Goal: Entertainment & Leisure: Consume media (video, audio)

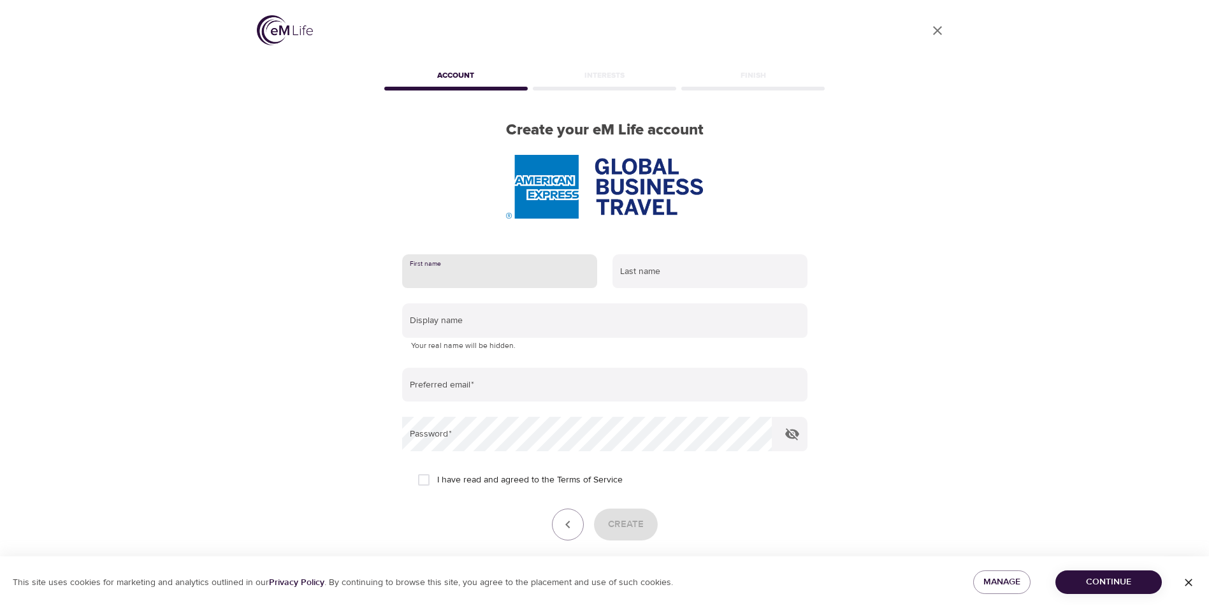
click at [444, 286] on input "text" at bounding box center [499, 271] width 195 height 34
type input "Geri"
type input "Hespeler"
type input "[PERSON_NAME][EMAIL_ADDRESS][PERSON_NAME][DOMAIN_NAME]"
click at [506, 345] on p "Your real name will be hidden." at bounding box center [605, 346] width 388 height 13
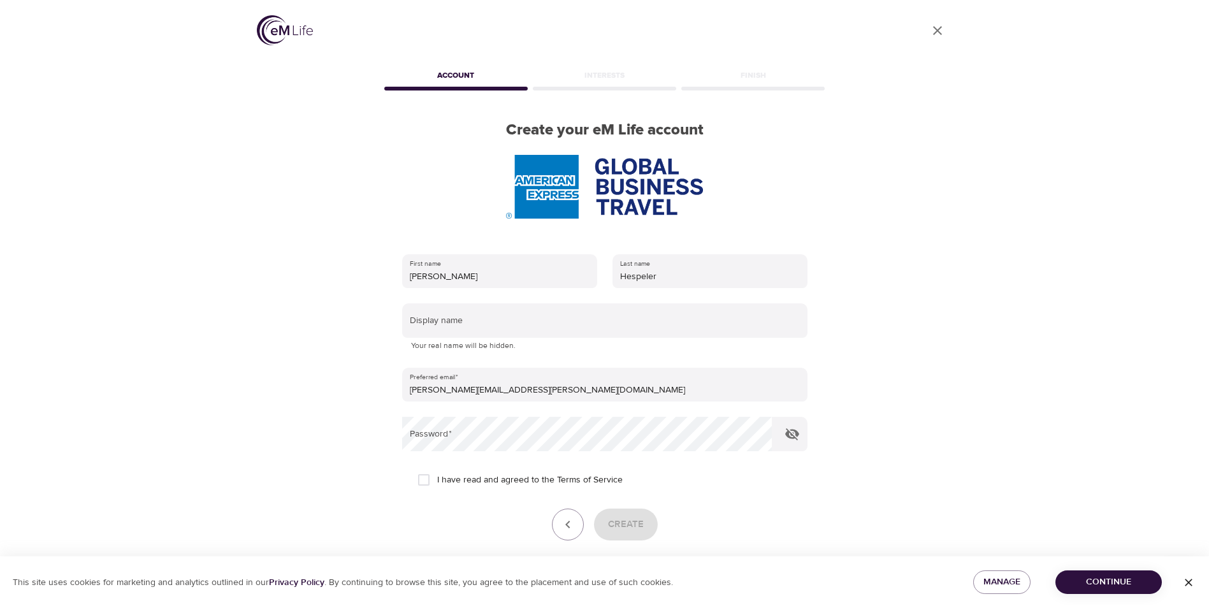
click at [528, 344] on p "Your real name will be hidden." at bounding box center [605, 346] width 388 height 13
click at [459, 338] on div "Display name Your real name will be hidden." at bounding box center [604, 327] width 405 height 49
click at [539, 328] on input "text" at bounding box center [604, 320] width 405 height 34
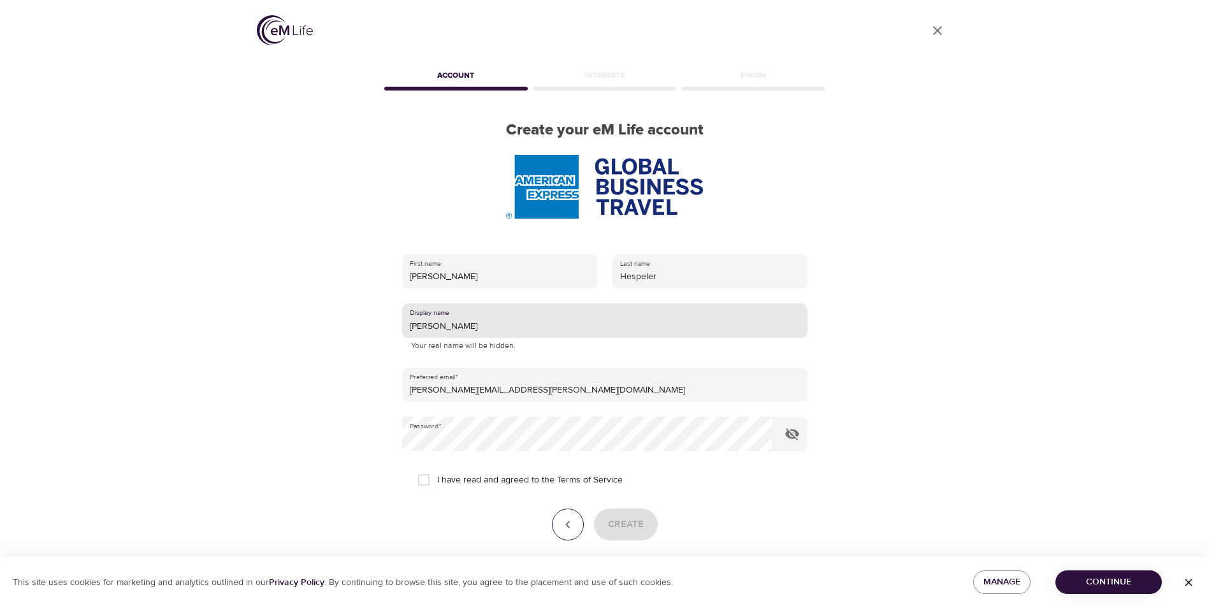
type input "Geri"
click at [570, 528] on icon "button" at bounding box center [567, 525] width 4 height 8
click at [569, 525] on icon "button" at bounding box center [567, 524] width 15 height 15
click at [637, 528] on div "Create" at bounding box center [604, 525] width 405 height 32
click at [646, 475] on div "I have read and agreed to the Terms of Service" at bounding box center [605, 480] width 375 height 27
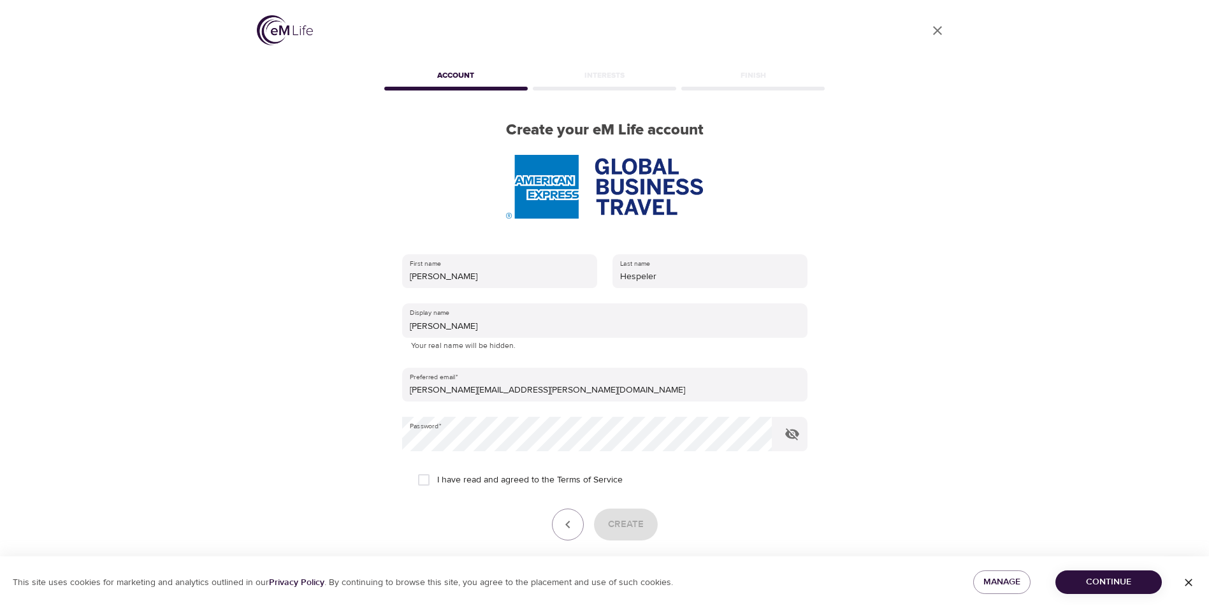
click at [644, 481] on div "I have read and agreed to the Terms of Service" at bounding box center [605, 480] width 375 height 27
click at [522, 493] on label "I have read and agreed to the Terms of Service" at bounding box center [517, 480] width 212 height 27
click at [437, 493] on input "I have read and agreed to the Terms of Service" at bounding box center [424, 480] width 27 height 27
checkbox input "true"
click at [633, 527] on span "Create" at bounding box center [626, 524] width 36 height 17
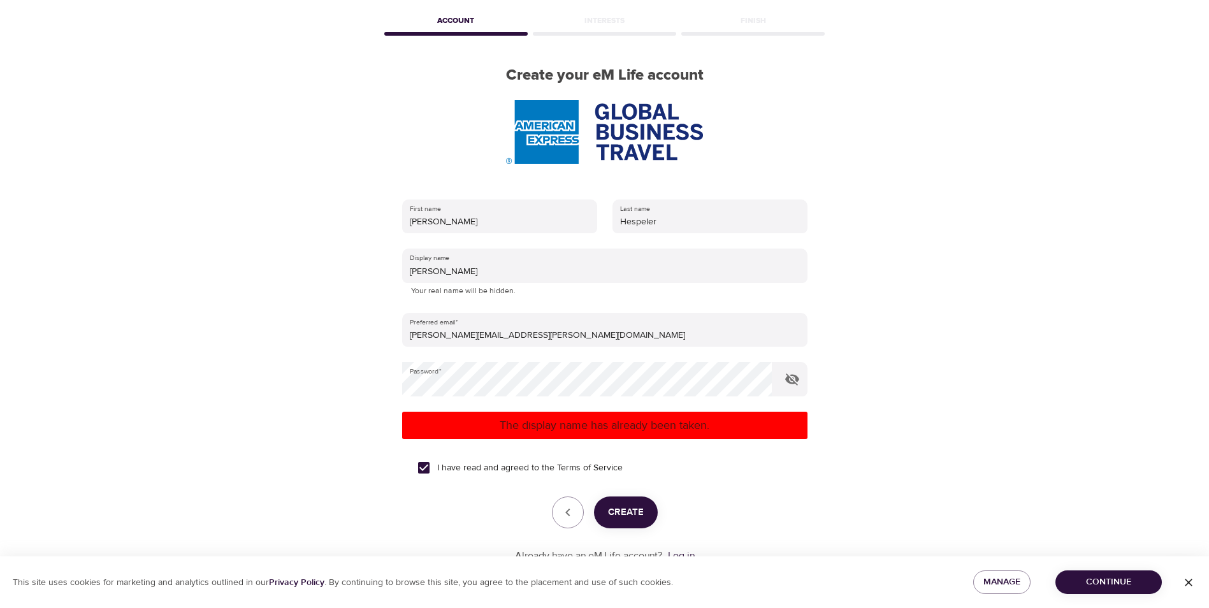
scroll to position [33, 0]
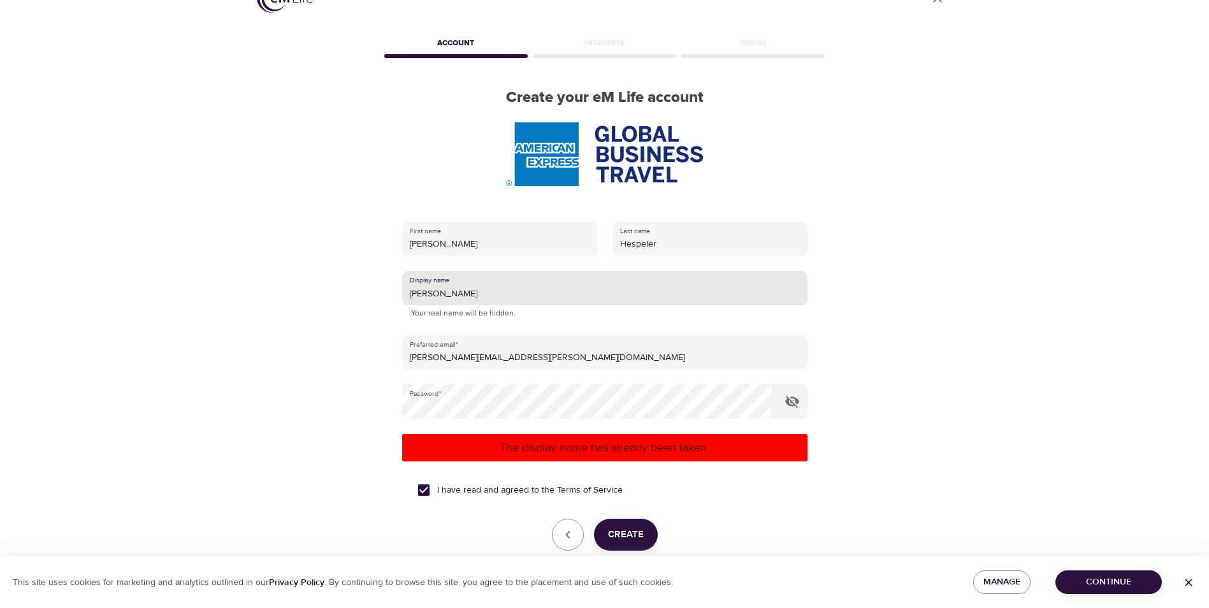
click at [436, 293] on input "Geri" at bounding box center [604, 288] width 405 height 34
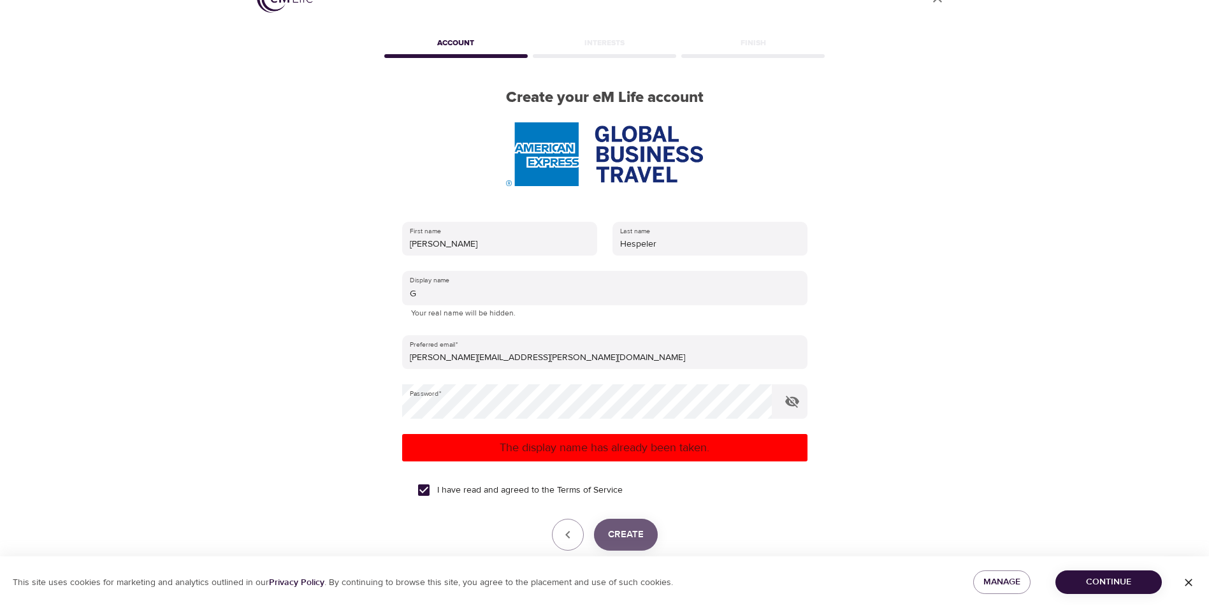
click at [616, 539] on span "Create" at bounding box center [626, 535] width 36 height 17
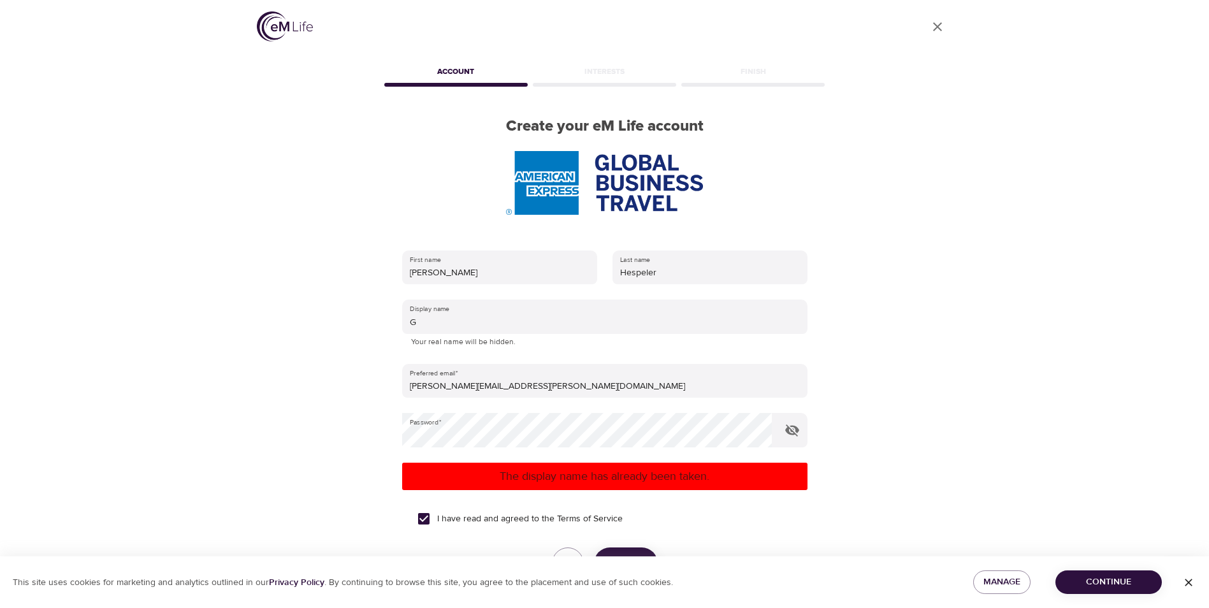
scroll to position [0, 0]
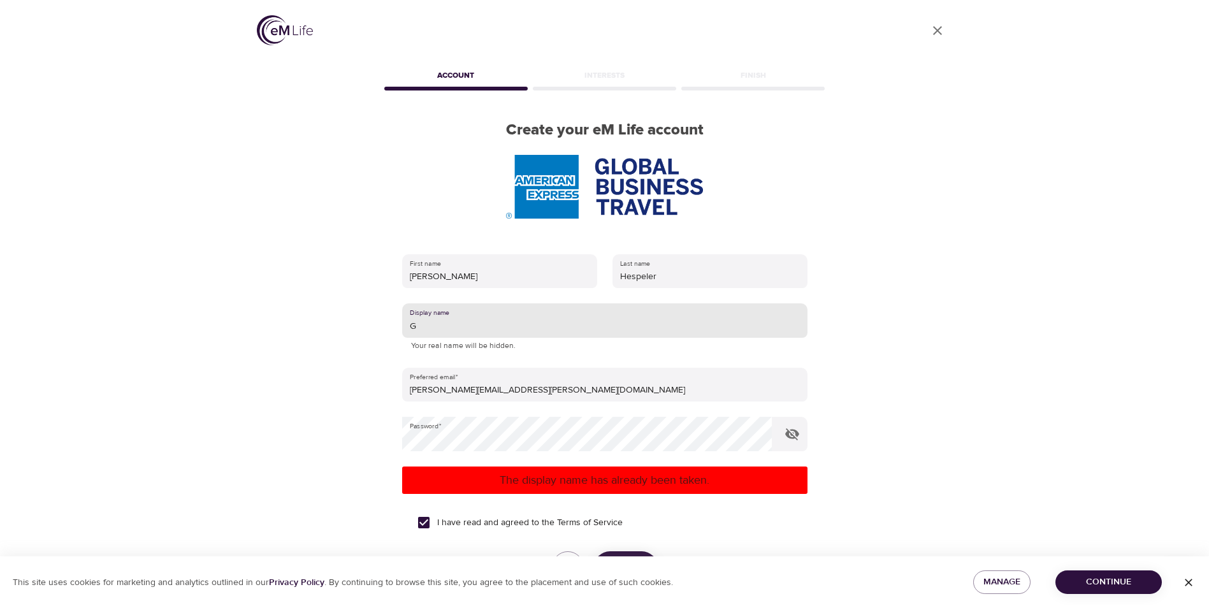
click at [421, 326] on input "G" at bounding box center [604, 320] width 405 height 34
type input "[PERSON_NAME] N"
click at [596, 480] on p "The display name has already been taken." at bounding box center [604, 480] width 395 height 17
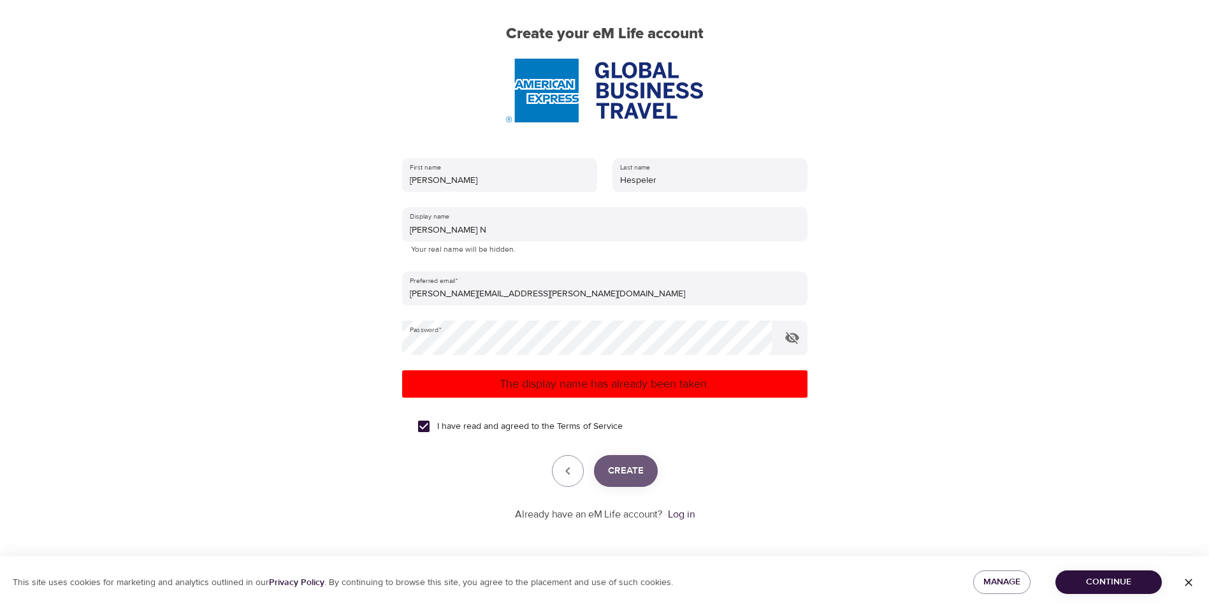
click at [630, 474] on span "Create" at bounding box center [626, 471] width 36 height 17
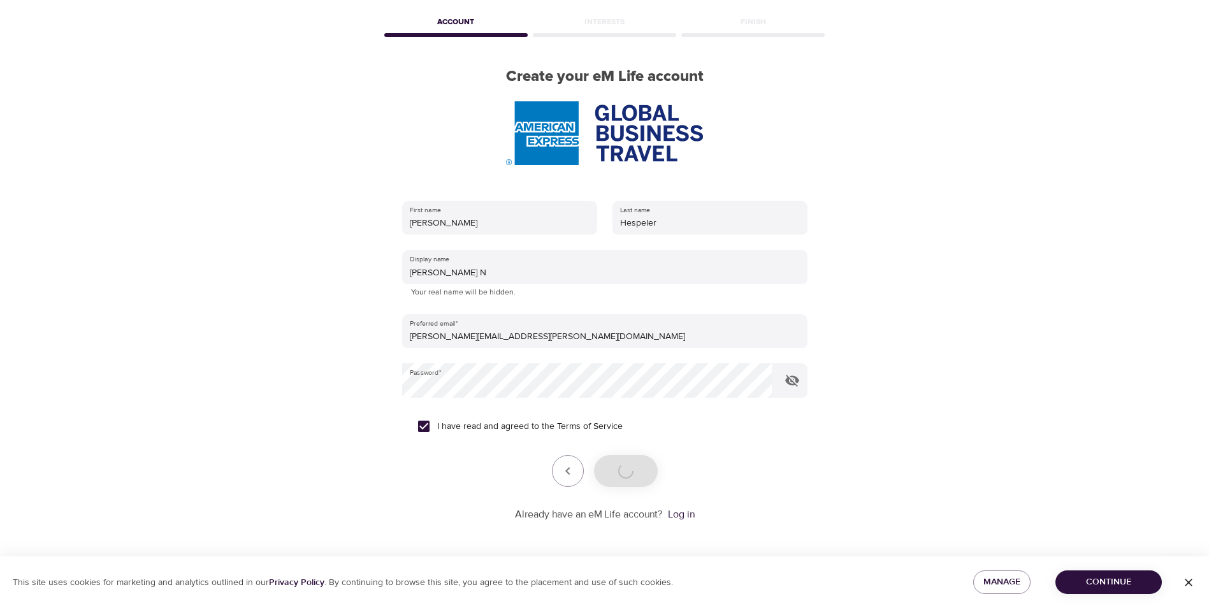
scroll to position [96, 0]
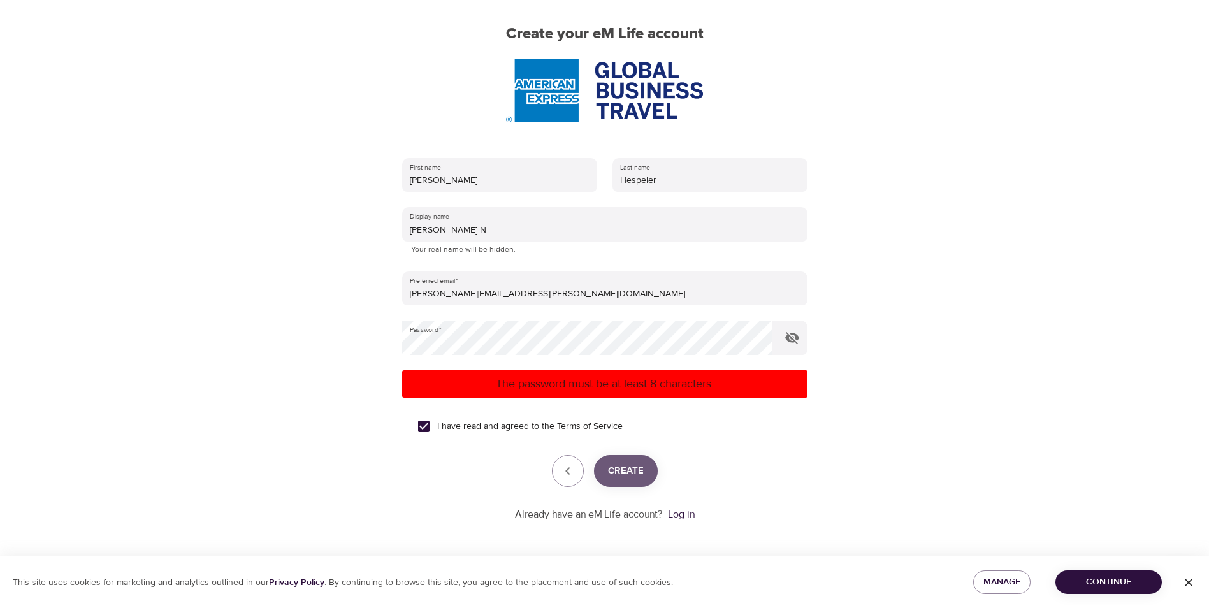
click at [608, 463] on span "Create" at bounding box center [626, 471] width 36 height 17
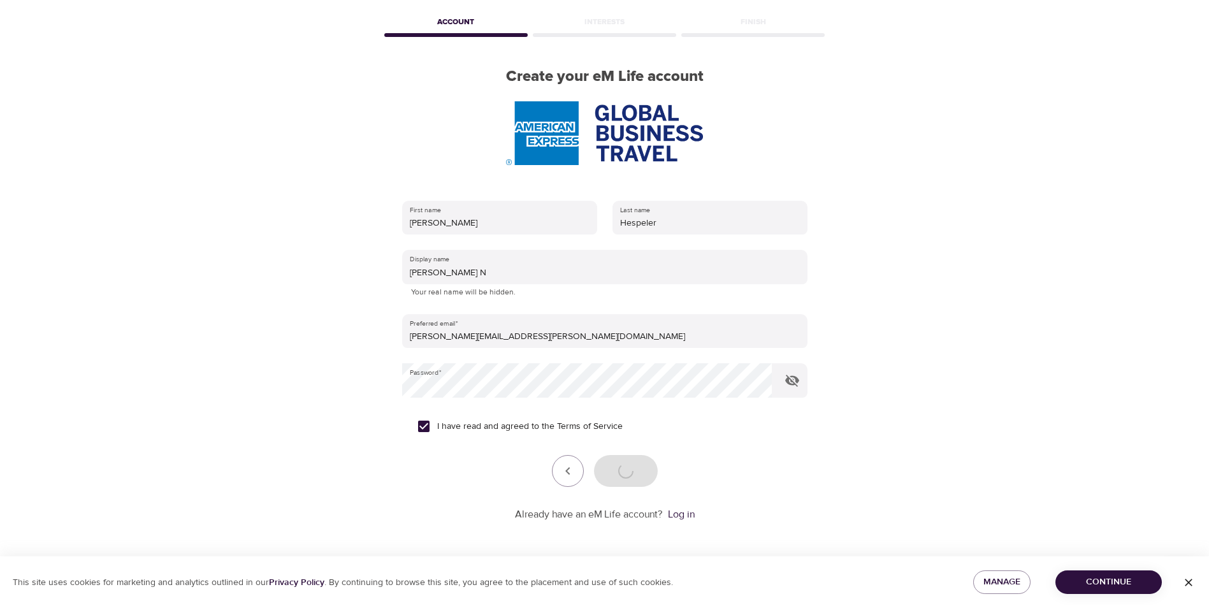
scroll to position [54, 0]
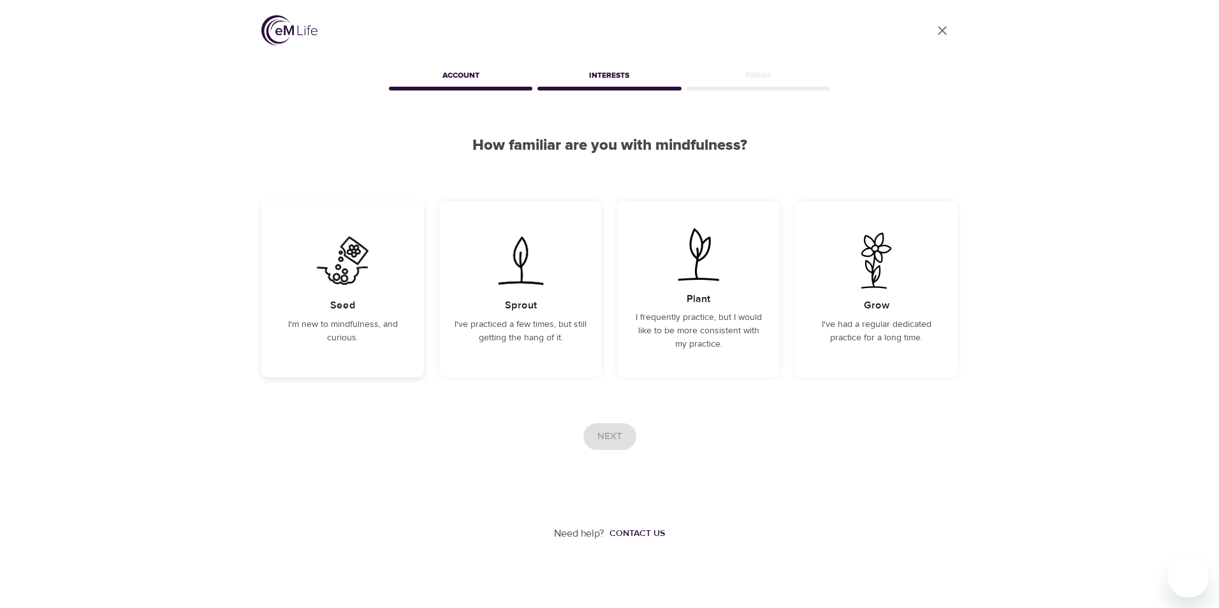
click at [349, 327] on p "I'm new to mindfulness, and curious." at bounding box center [343, 331] width 132 height 27
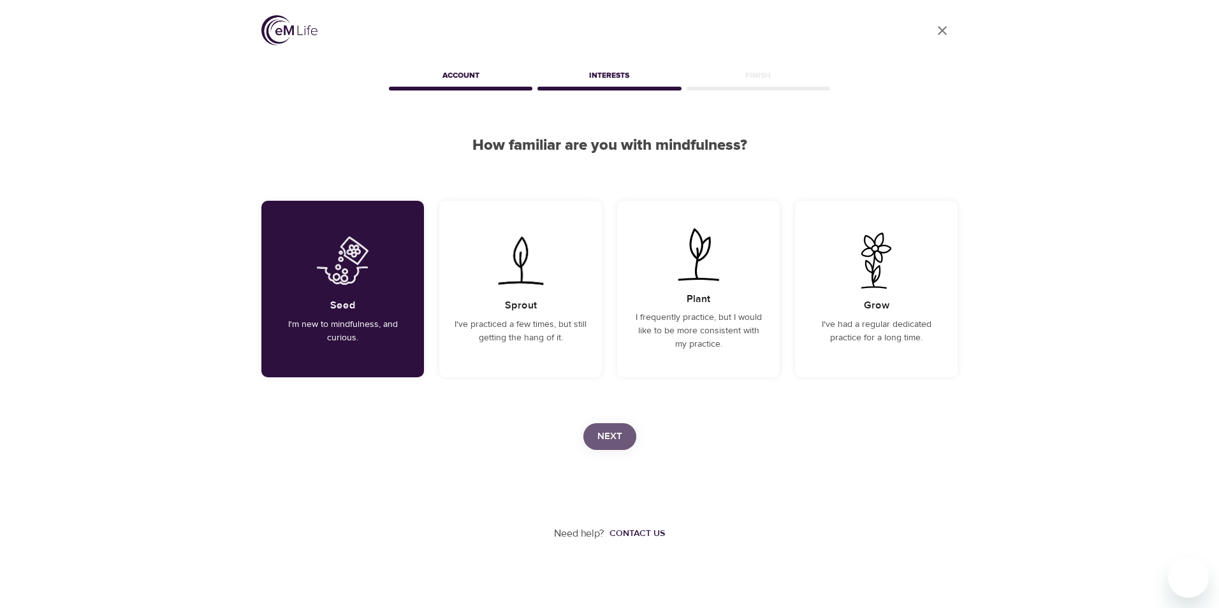
click at [615, 433] on span "Next" at bounding box center [609, 436] width 25 height 17
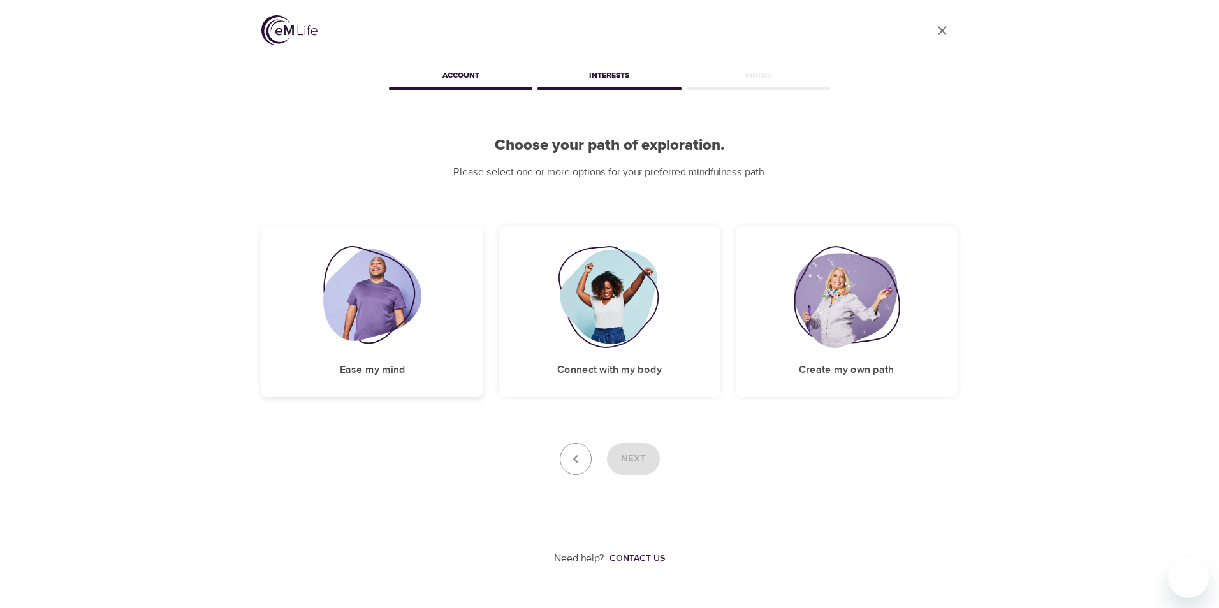
click at [370, 363] on h5 "Ease my mind" at bounding box center [373, 369] width 66 height 13
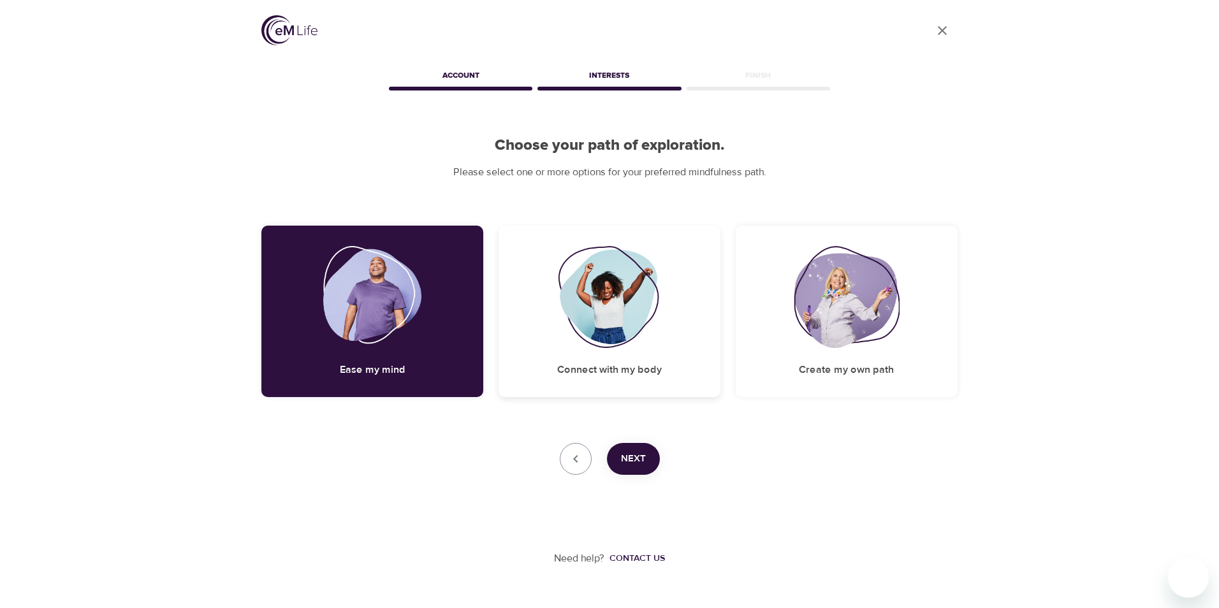
click at [609, 351] on div "Connect with my body" at bounding box center [609, 311] width 222 height 171
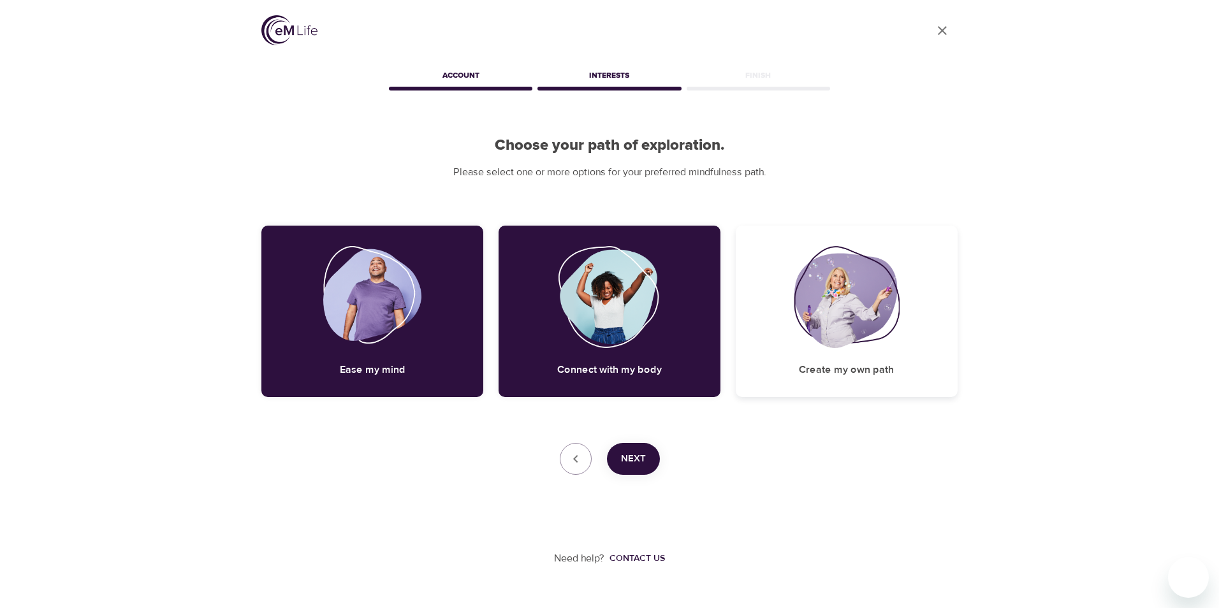
click at [847, 349] on div "Create my own path" at bounding box center [847, 311] width 222 height 171
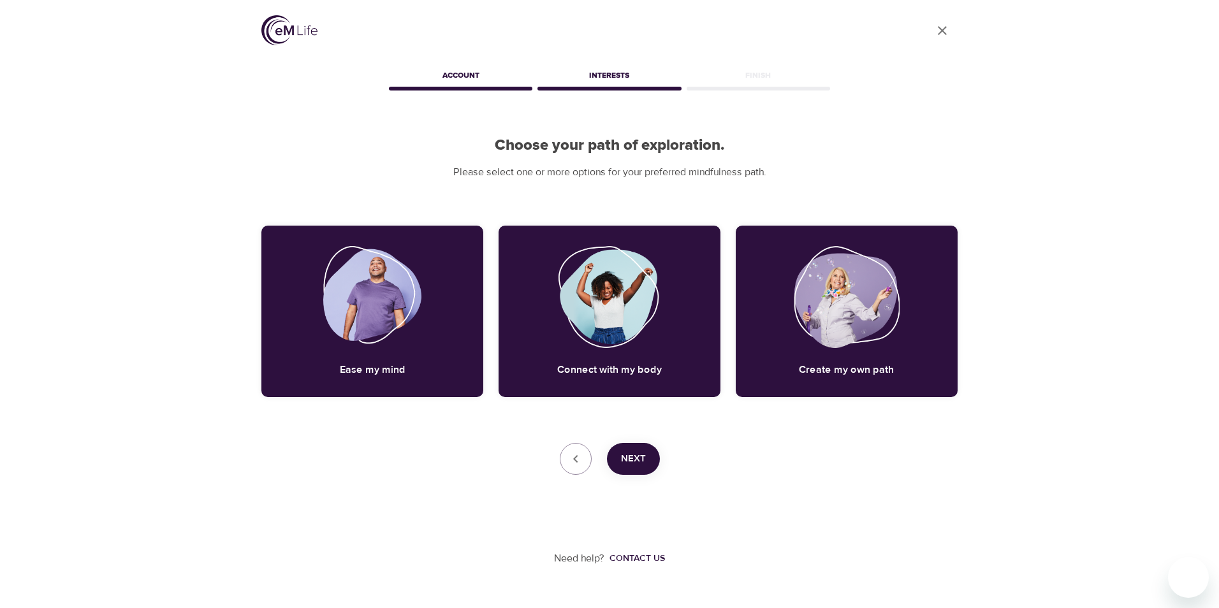
click at [623, 460] on span "Next" at bounding box center [633, 459] width 25 height 17
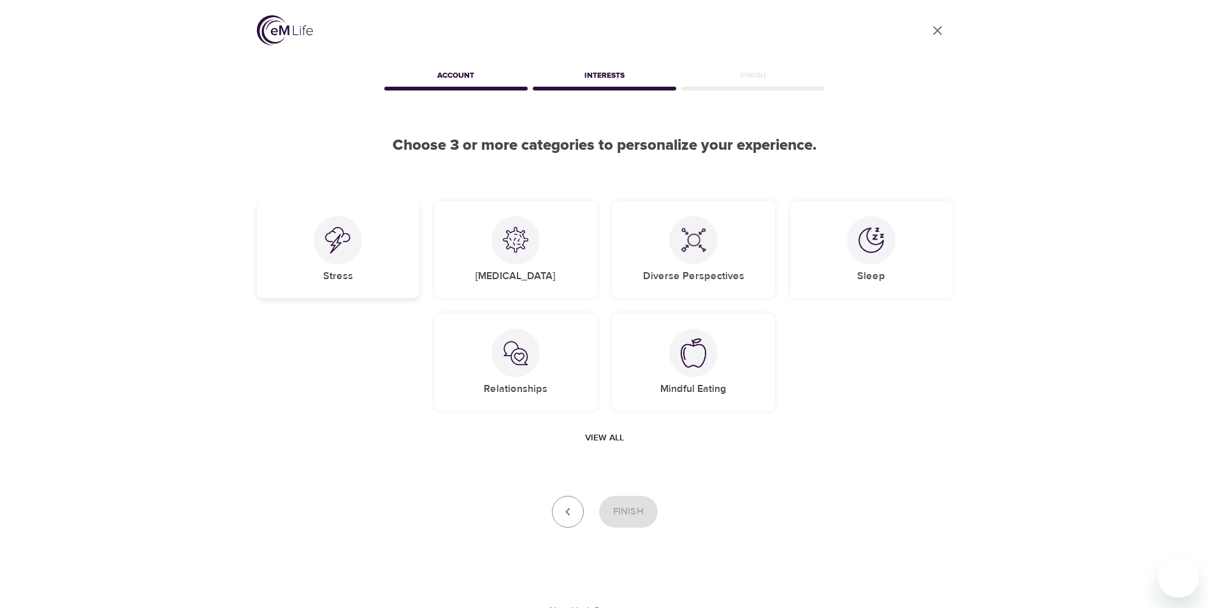
click at [327, 272] on h5 "Stress" at bounding box center [338, 276] width 30 height 13
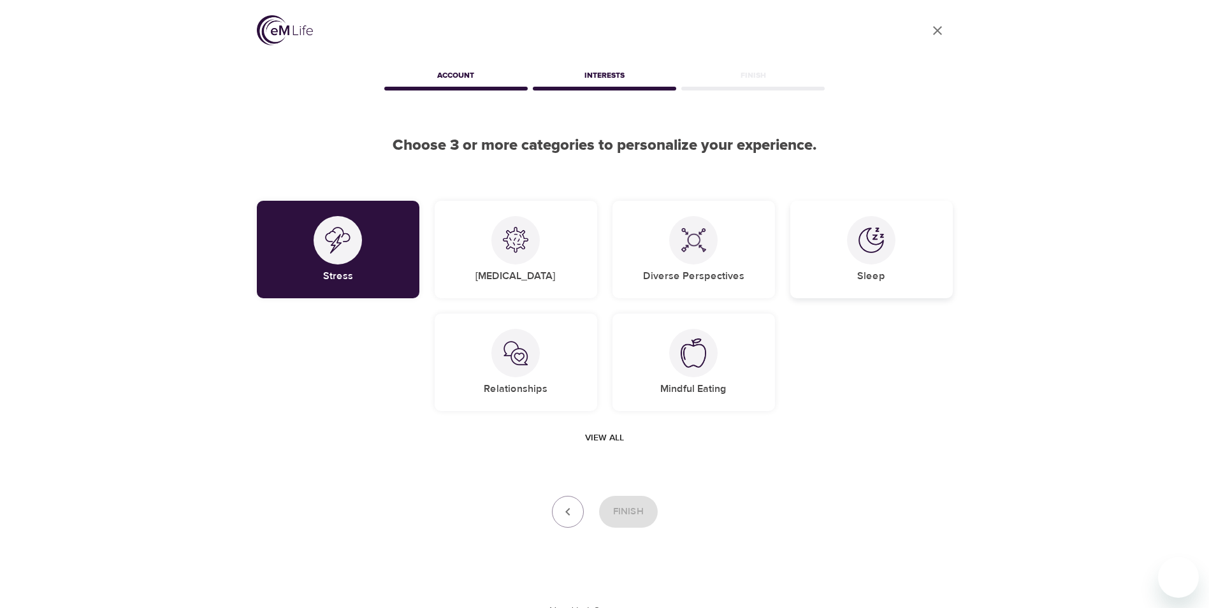
click at [877, 277] on h5 "Sleep" at bounding box center [871, 276] width 28 height 13
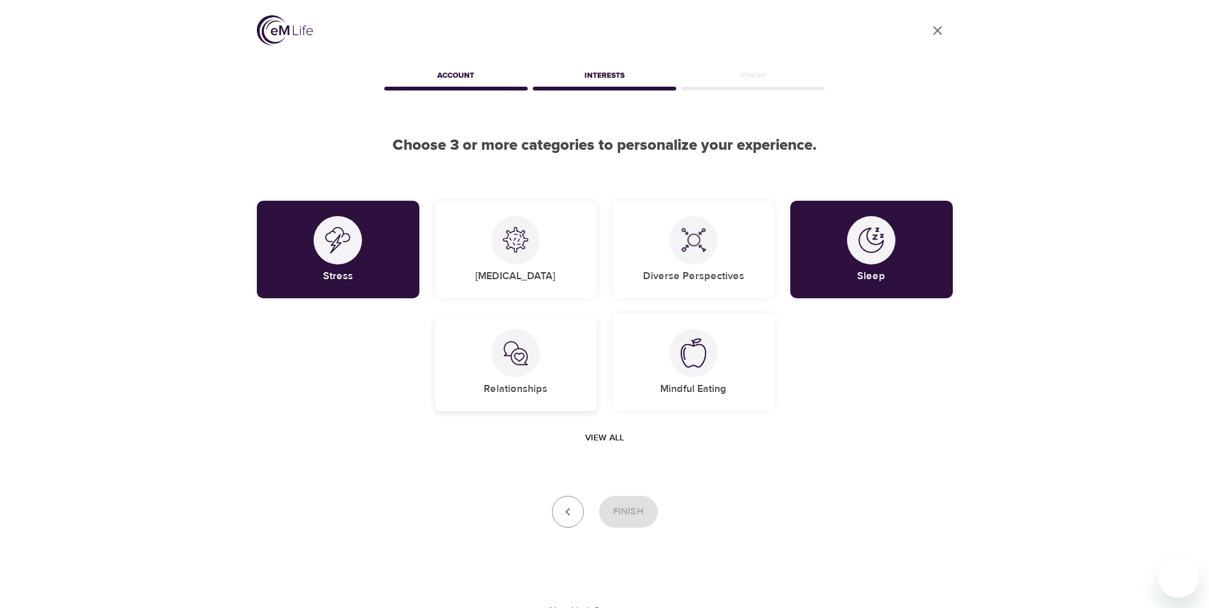
click at [506, 368] on div at bounding box center [515, 353] width 48 height 48
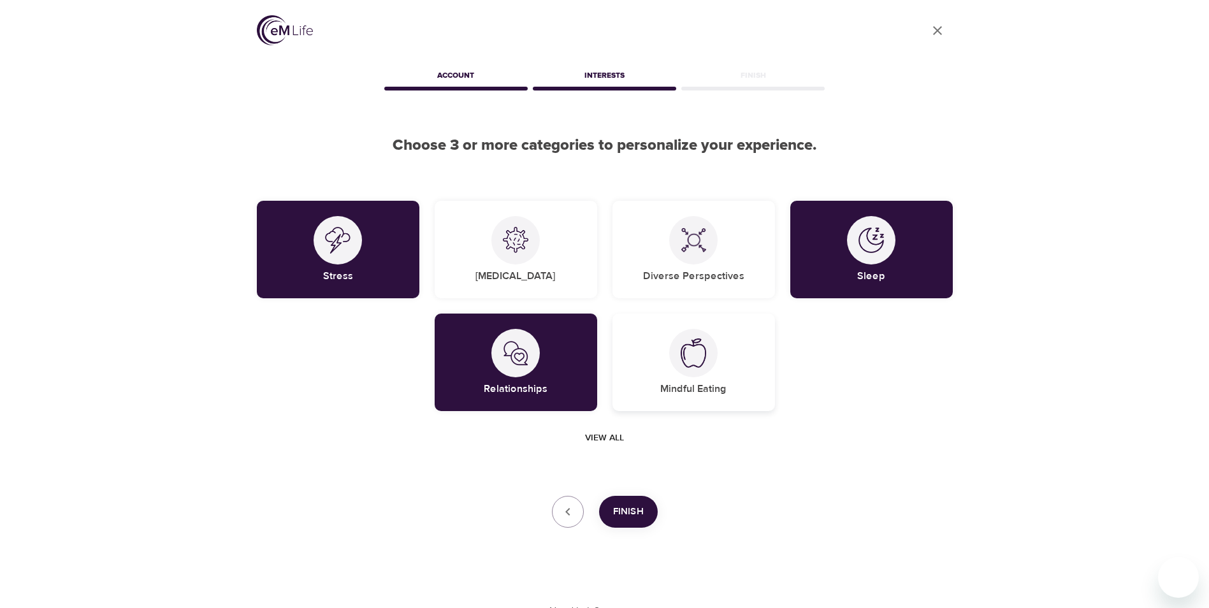
click at [701, 384] on h5 "Mindful Eating" at bounding box center [693, 388] width 66 height 13
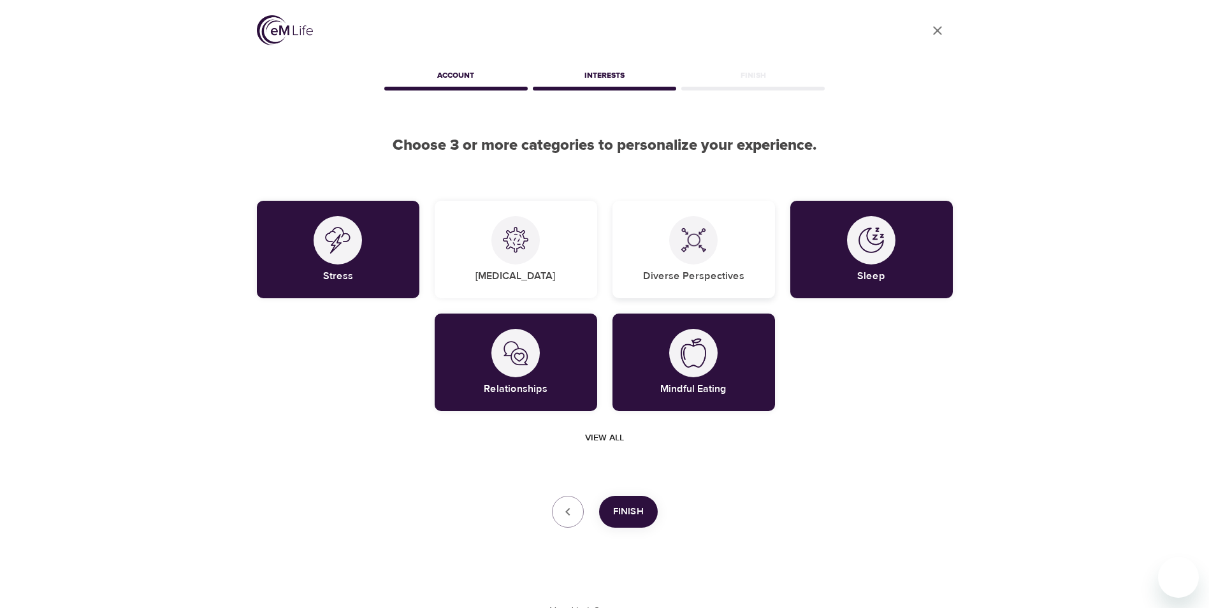
click at [698, 270] on h5 "Diverse Perspectives" at bounding box center [693, 276] width 101 height 13
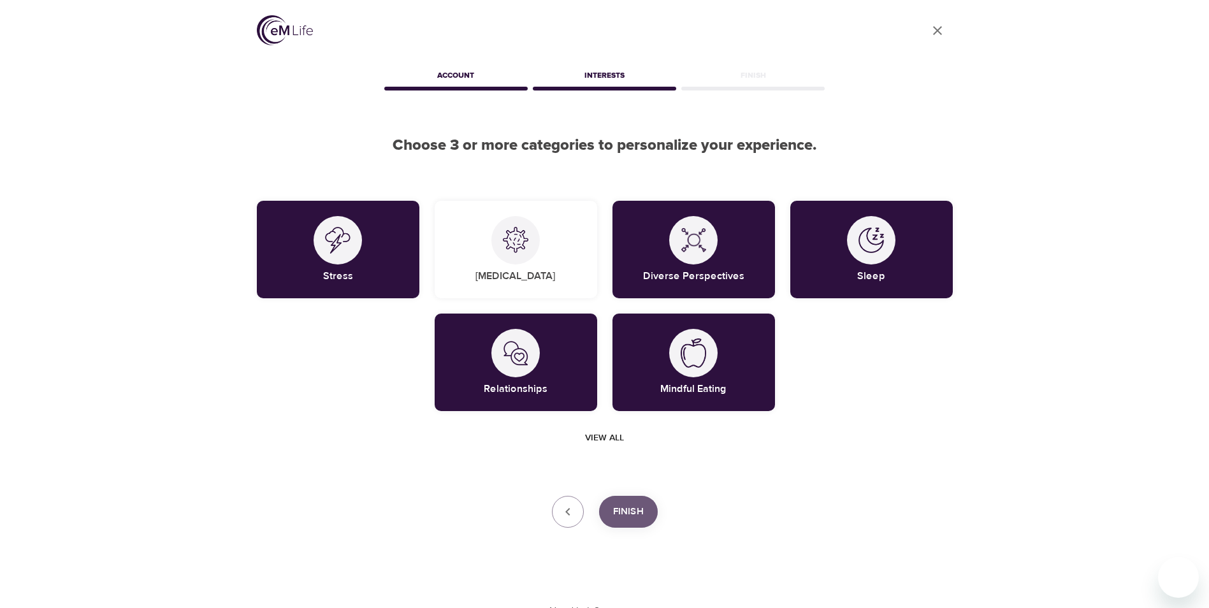
click at [633, 504] on span "Finish" at bounding box center [628, 512] width 31 height 17
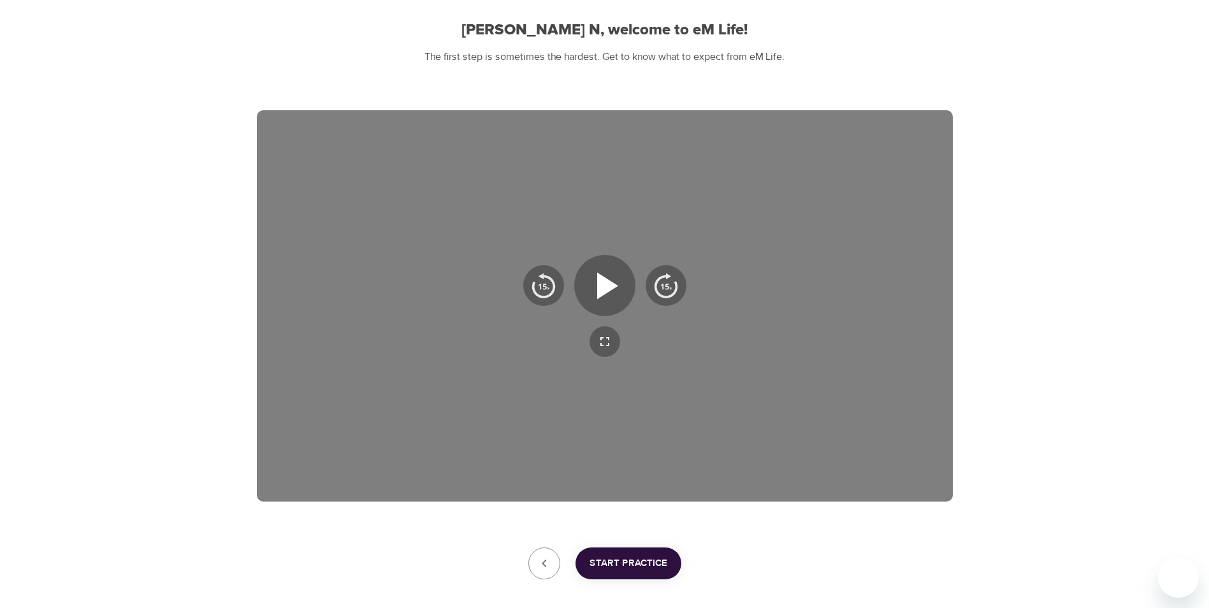
scroll to position [127, 0]
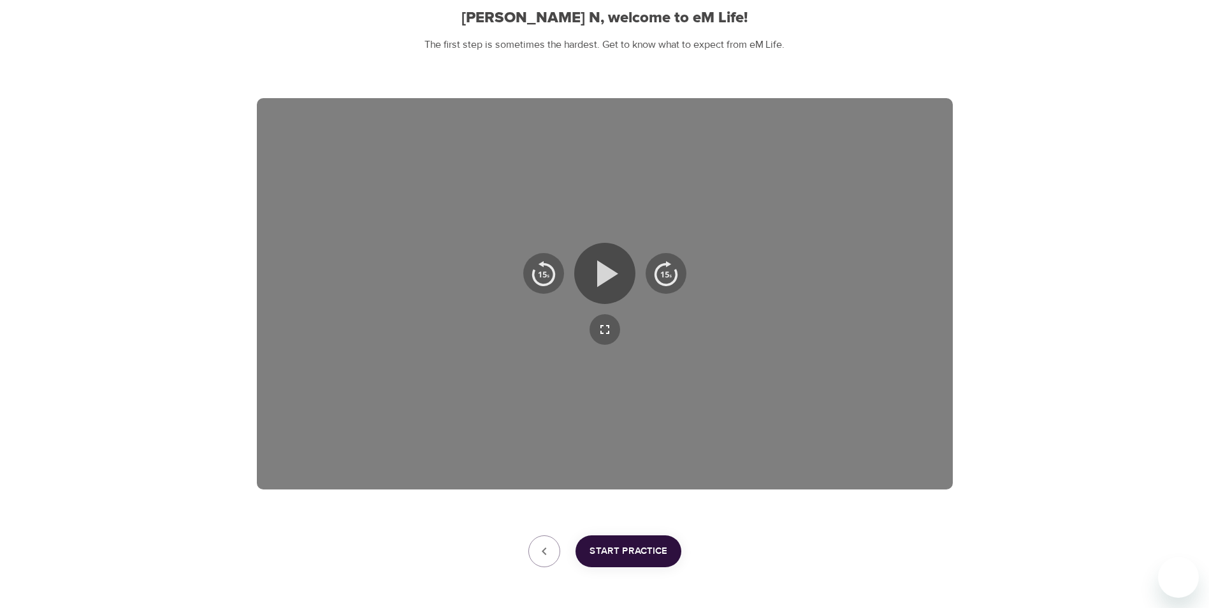
drag, startPoint x: 601, startPoint y: 265, endPoint x: 1085, endPoint y: 361, distance: 493.3
click at [600, 265] on icon "button" at bounding box center [607, 273] width 21 height 27
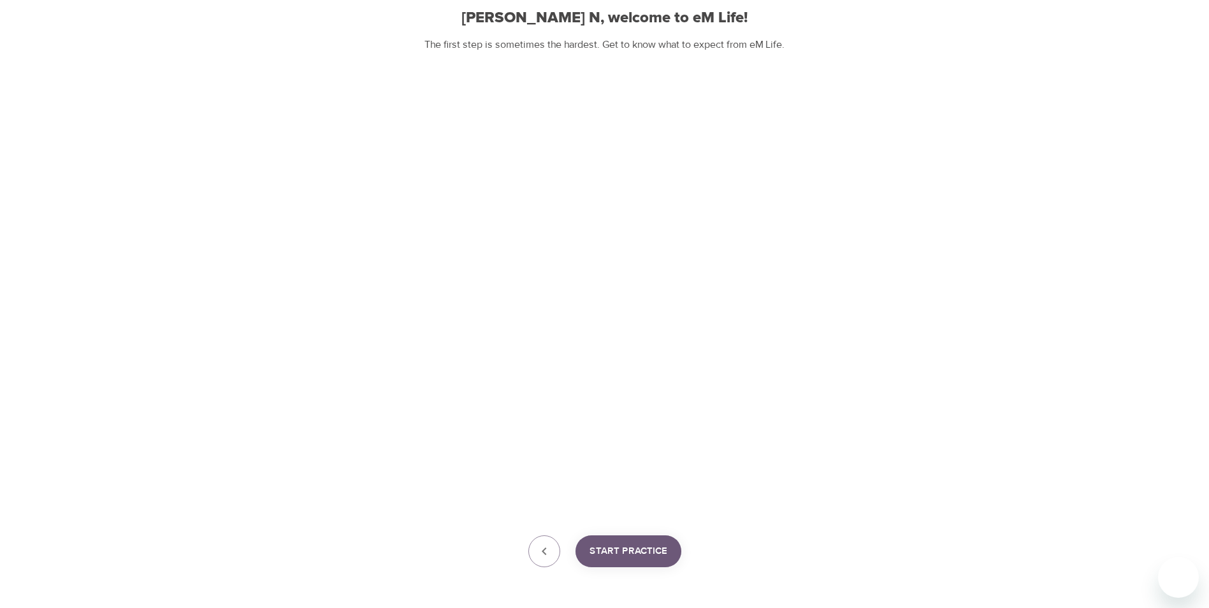
click at [641, 554] on span "Start Practice" at bounding box center [629, 551] width 78 height 17
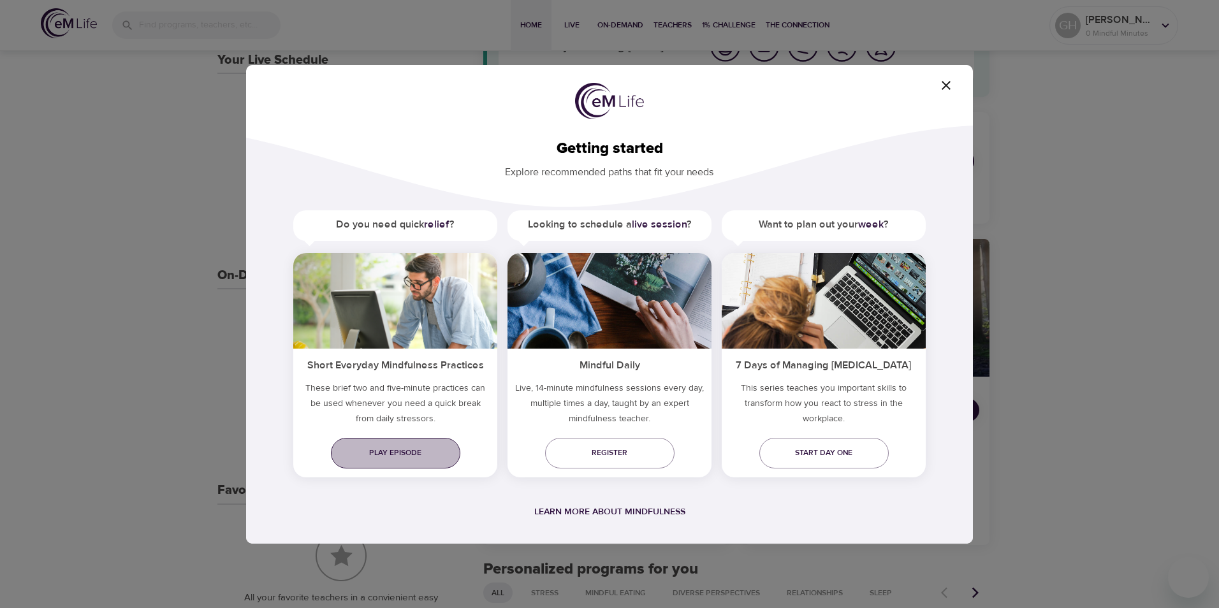
click at [386, 455] on span "Play episode" at bounding box center [395, 452] width 109 height 13
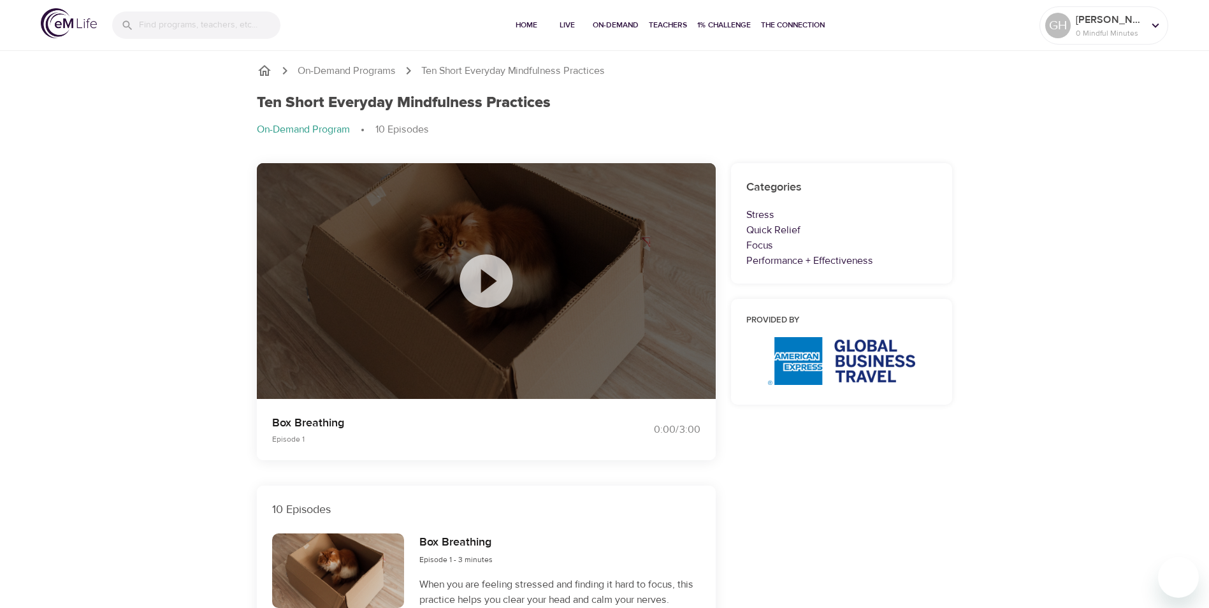
click at [491, 284] on icon at bounding box center [487, 281] width 64 height 64
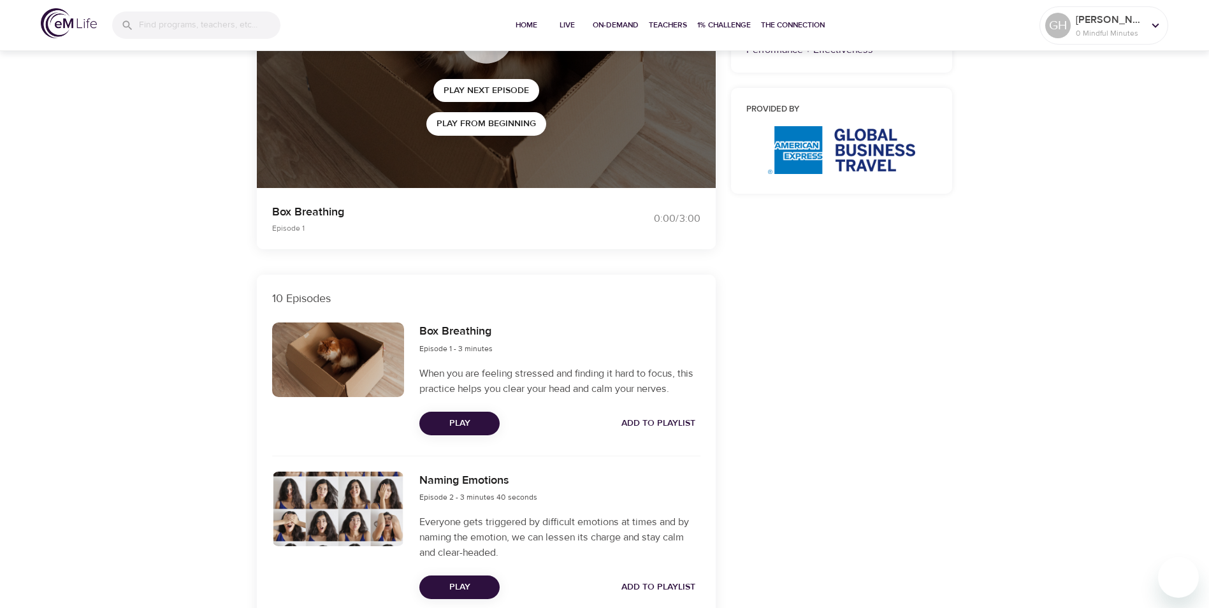
scroll to position [127, 0]
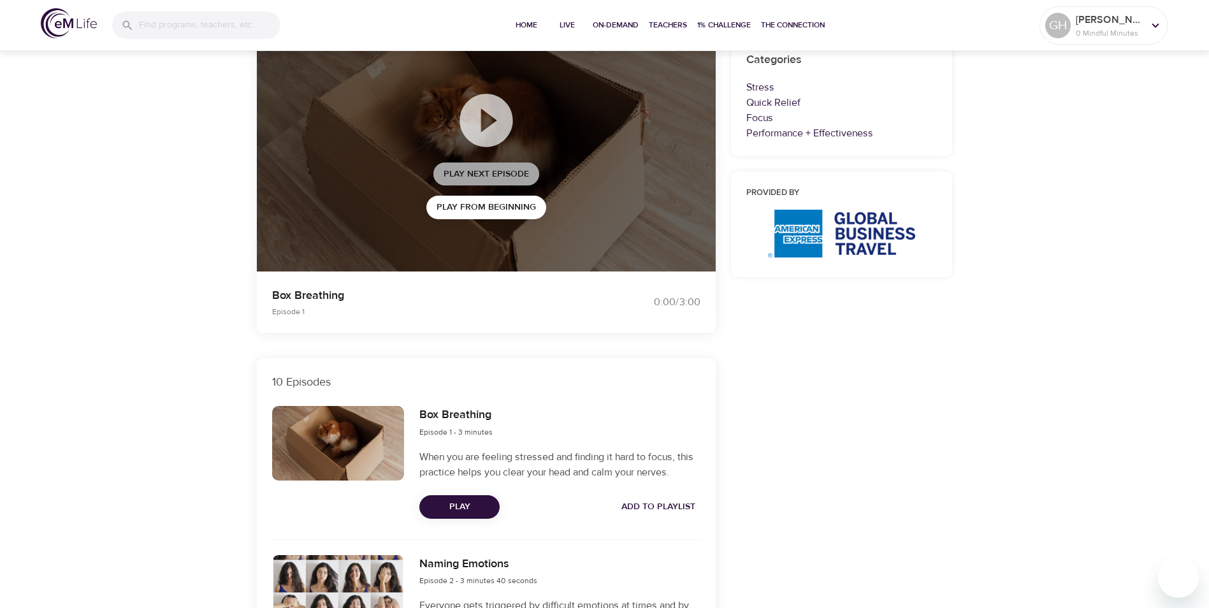
click at [500, 173] on span "Play Next Episode" at bounding box center [486, 174] width 85 height 16
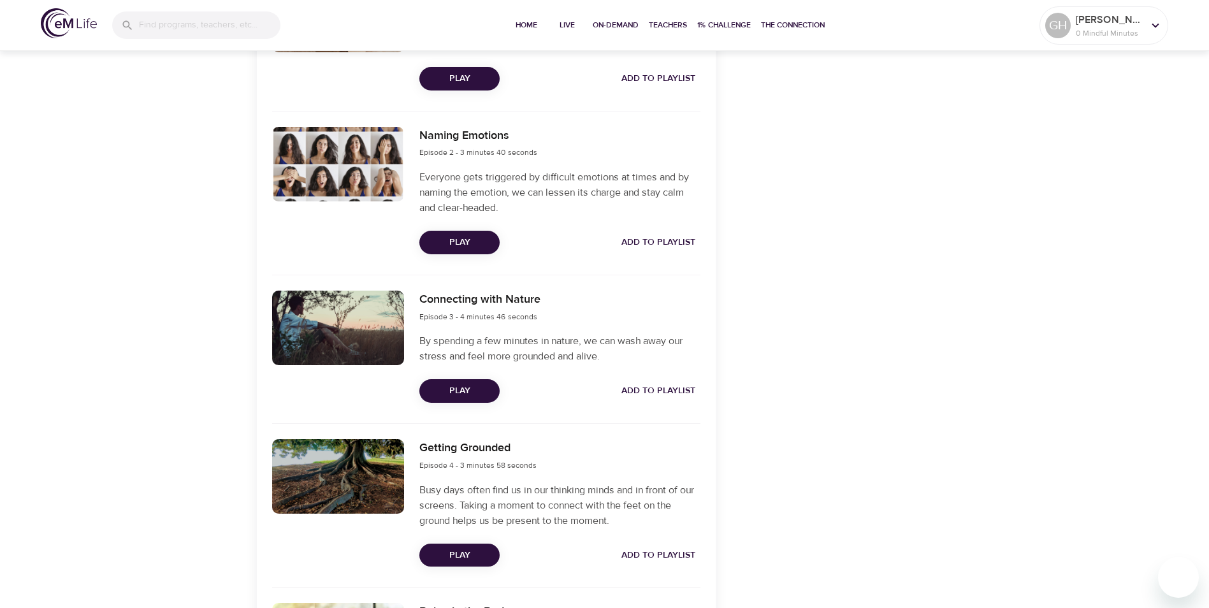
scroll to position [574, 0]
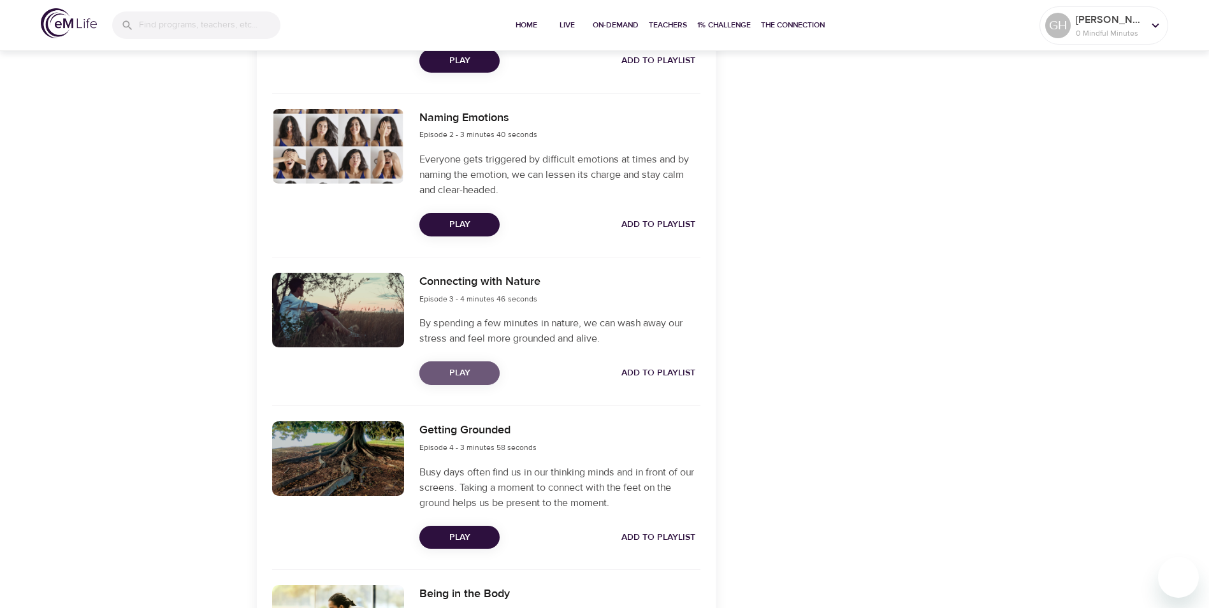
click at [471, 375] on span "Play" at bounding box center [460, 373] width 60 height 16
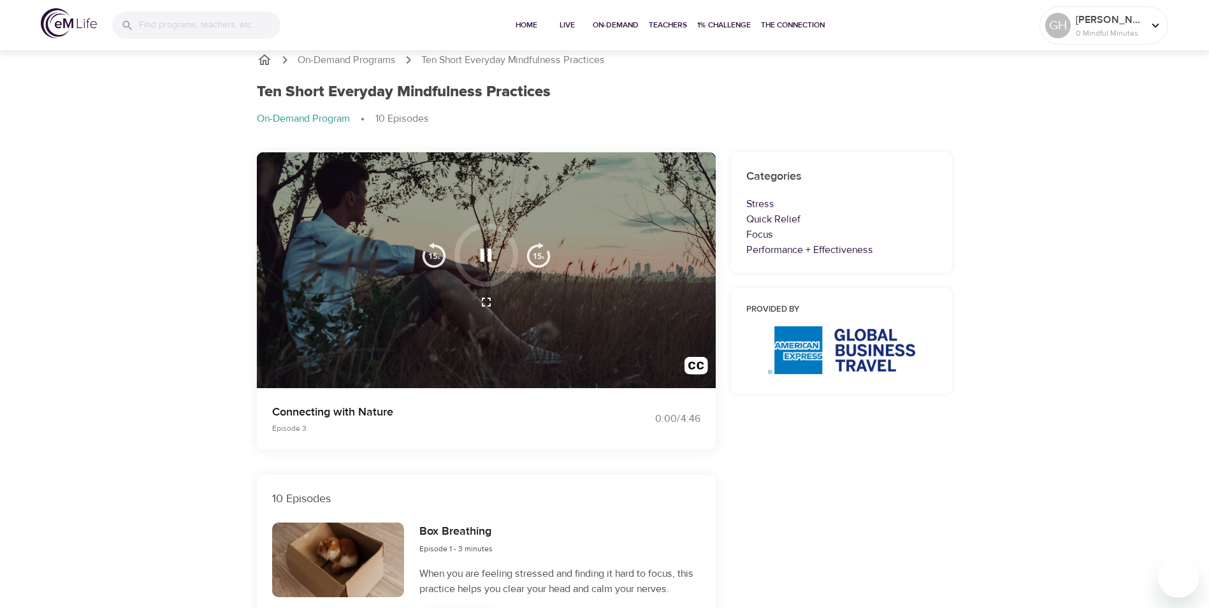
scroll to position [0, 0]
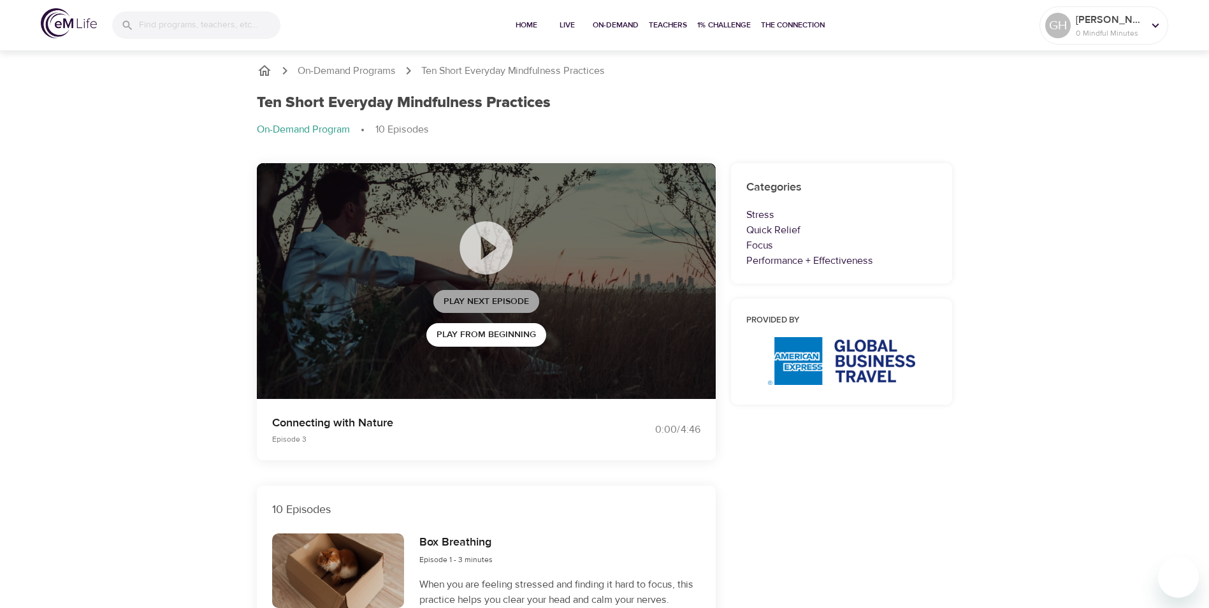
click at [477, 300] on span "Play Next Episode" at bounding box center [486, 302] width 85 height 16
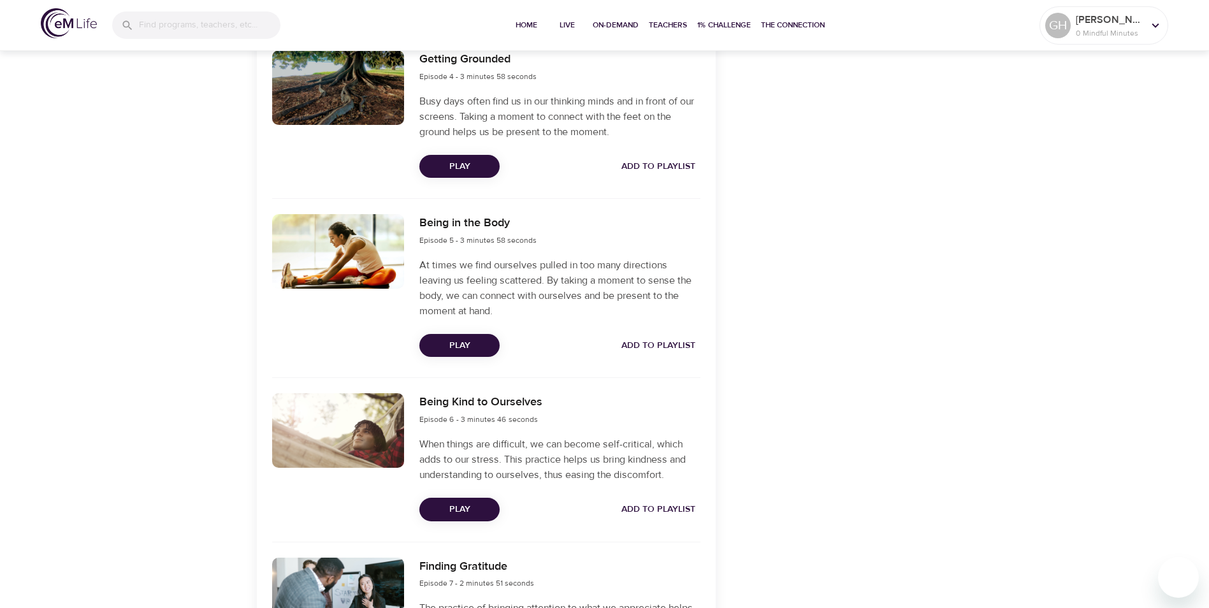
scroll to position [956, 0]
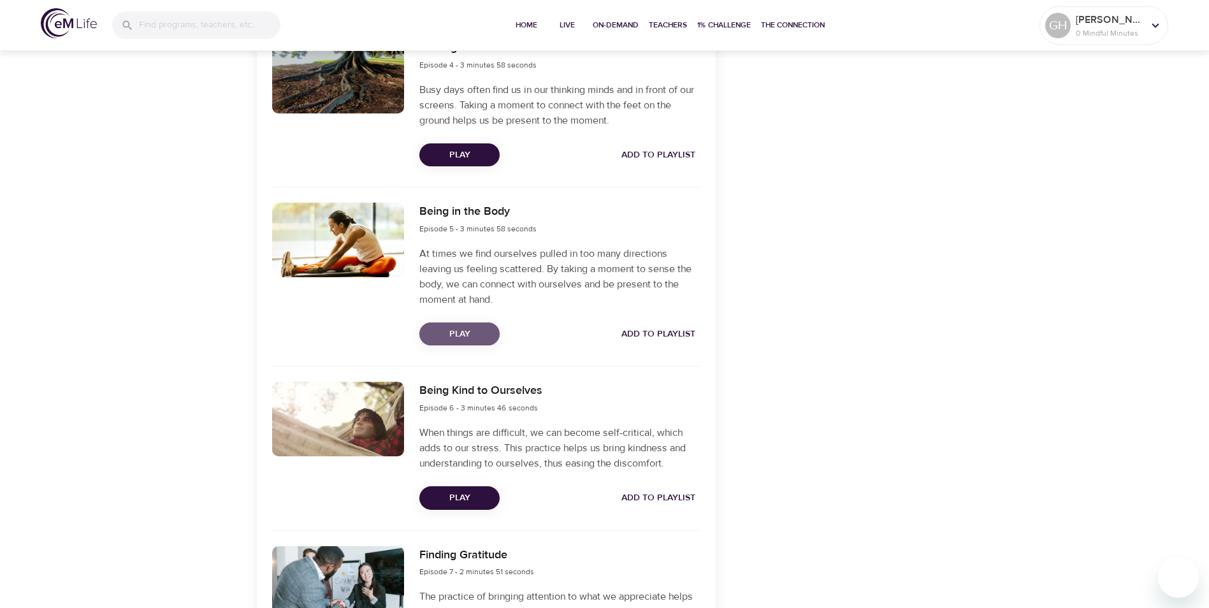
click at [451, 330] on span "Play" at bounding box center [460, 334] width 60 height 16
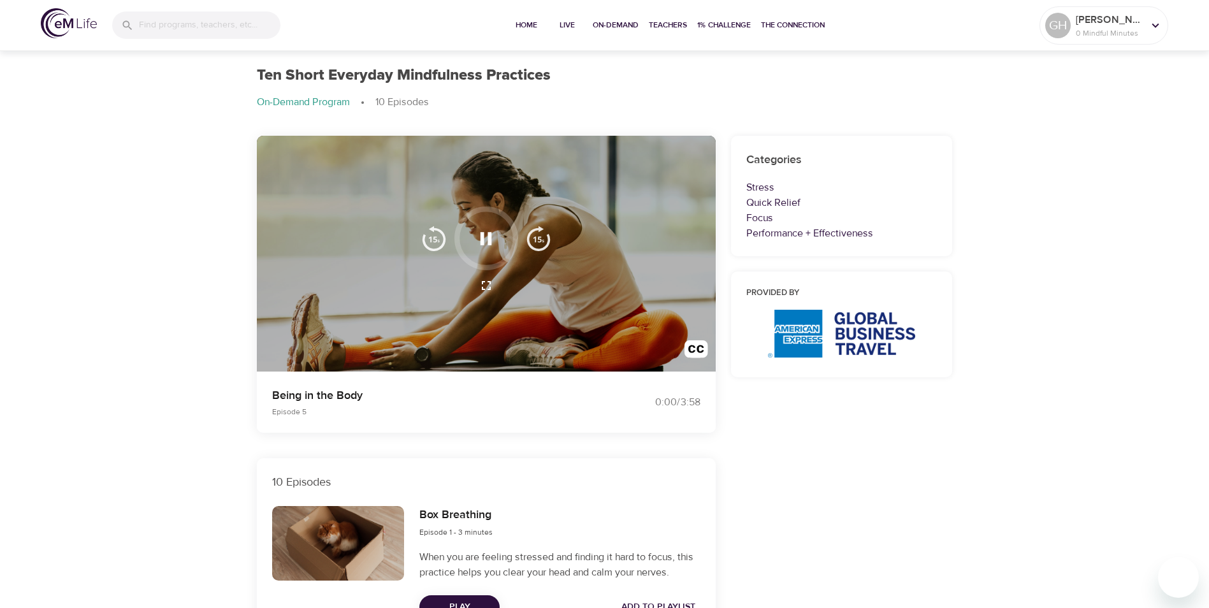
scroll to position [0, 0]
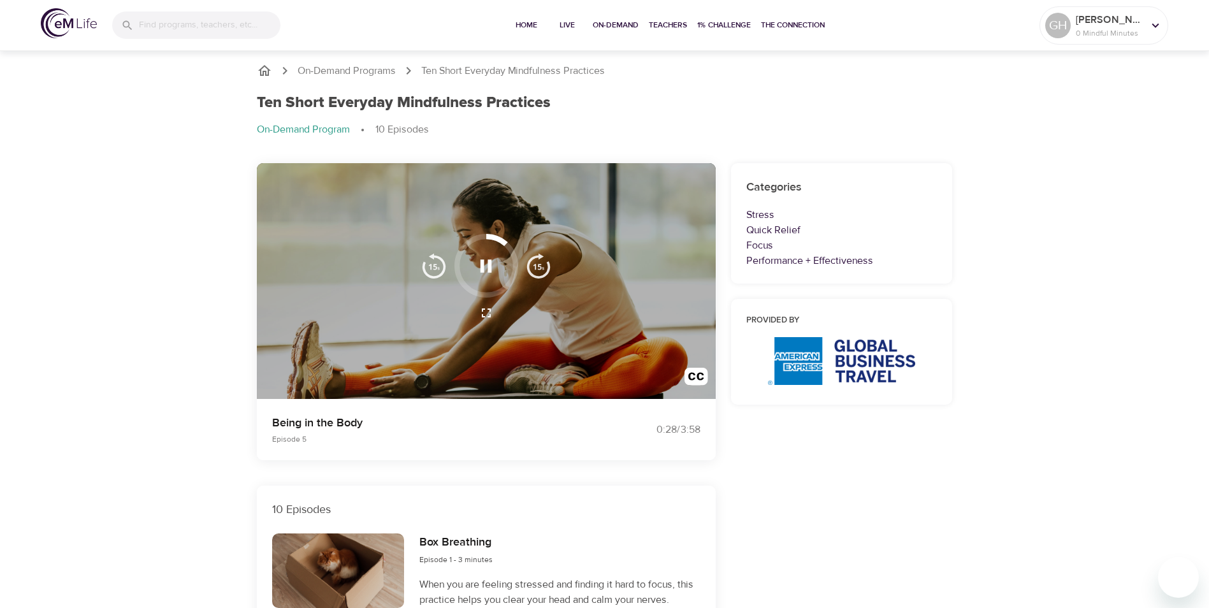
click at [532, 368] on div at bounding box center [486, 281] width 459 height 236
click at [488, 266] on icon "button" at bounding box center [486, 265] width 11 height 13
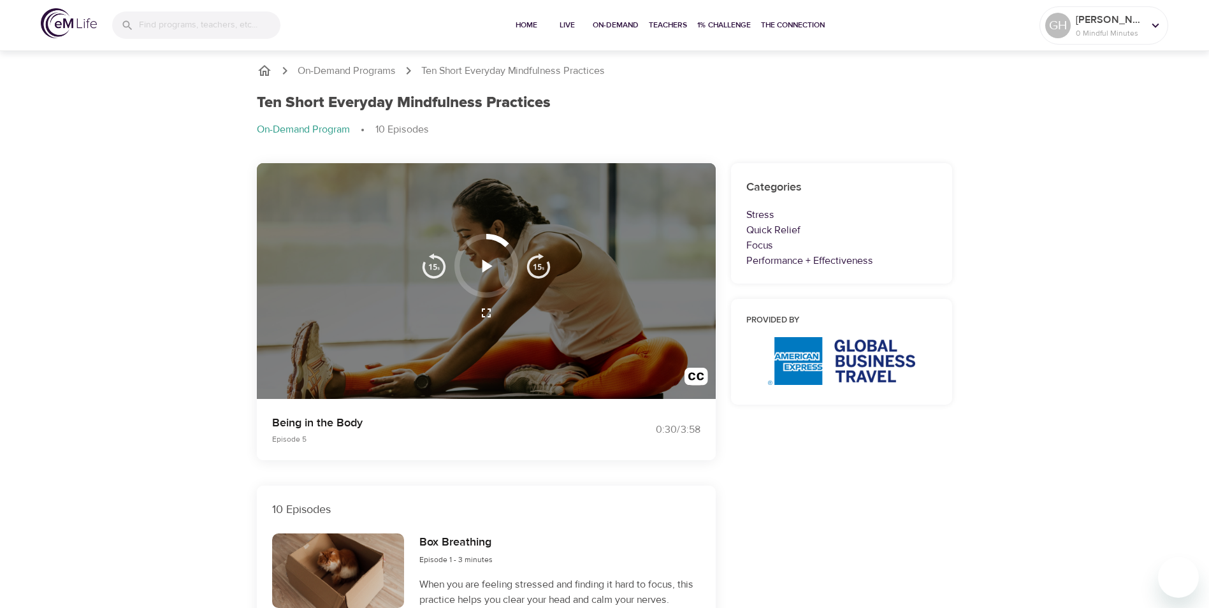
click at [487, 261] on icon "button" at bounding box center [486, 266] width 22 height 22
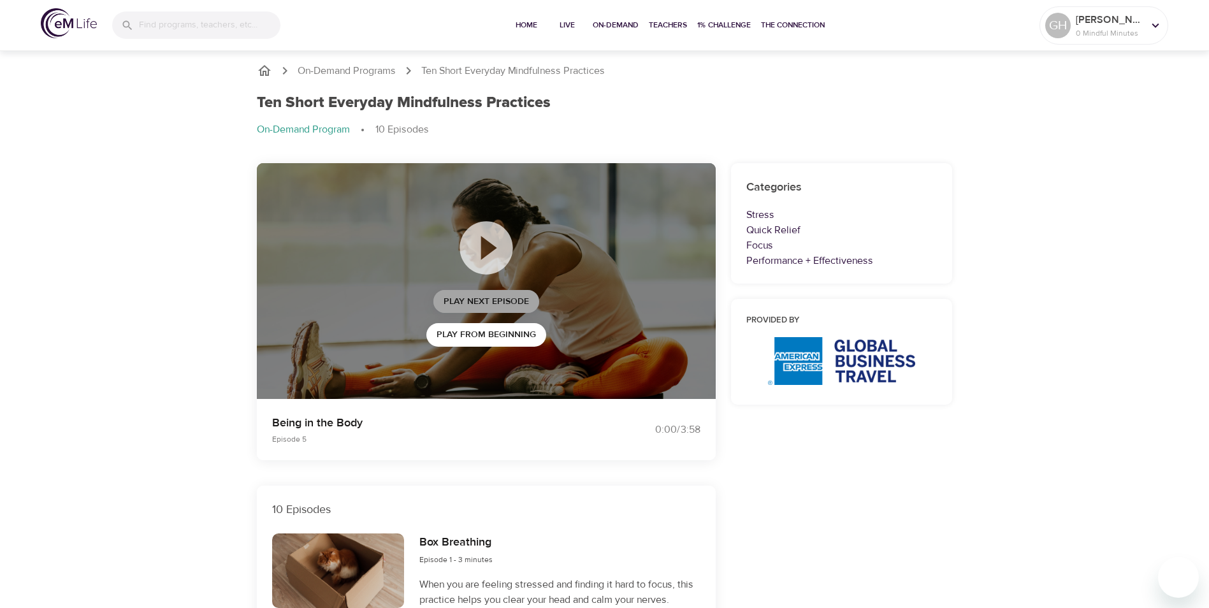
click at [475, 298] on span "Play Next Episode" at bounding box center [486, 302] width 85 height 16
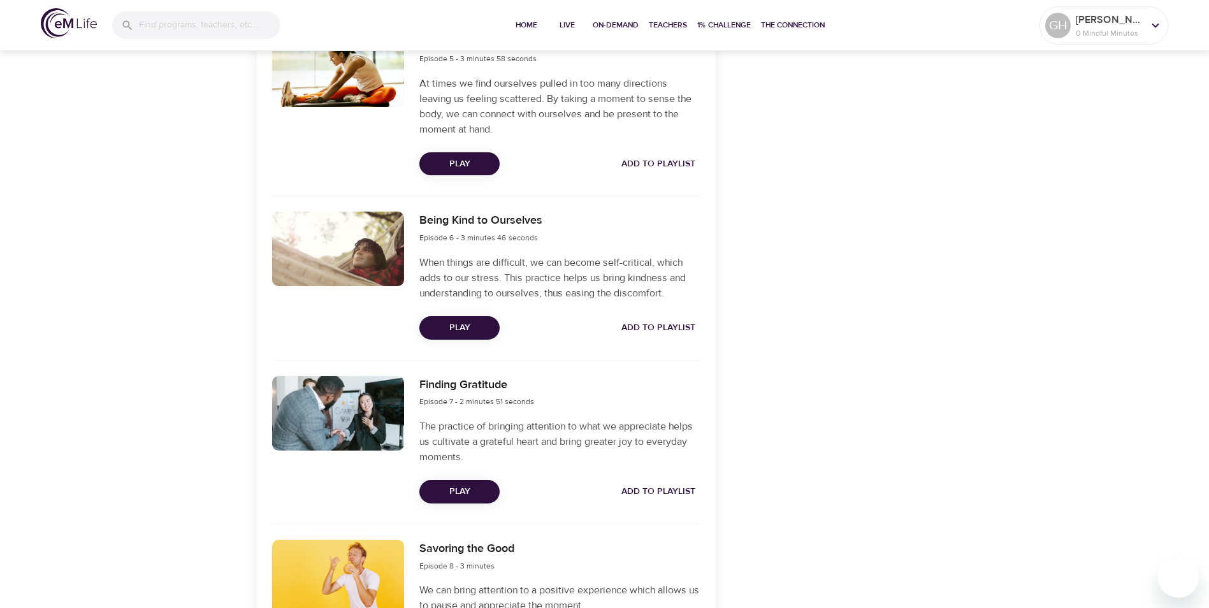
scroll to position [1147, 0]
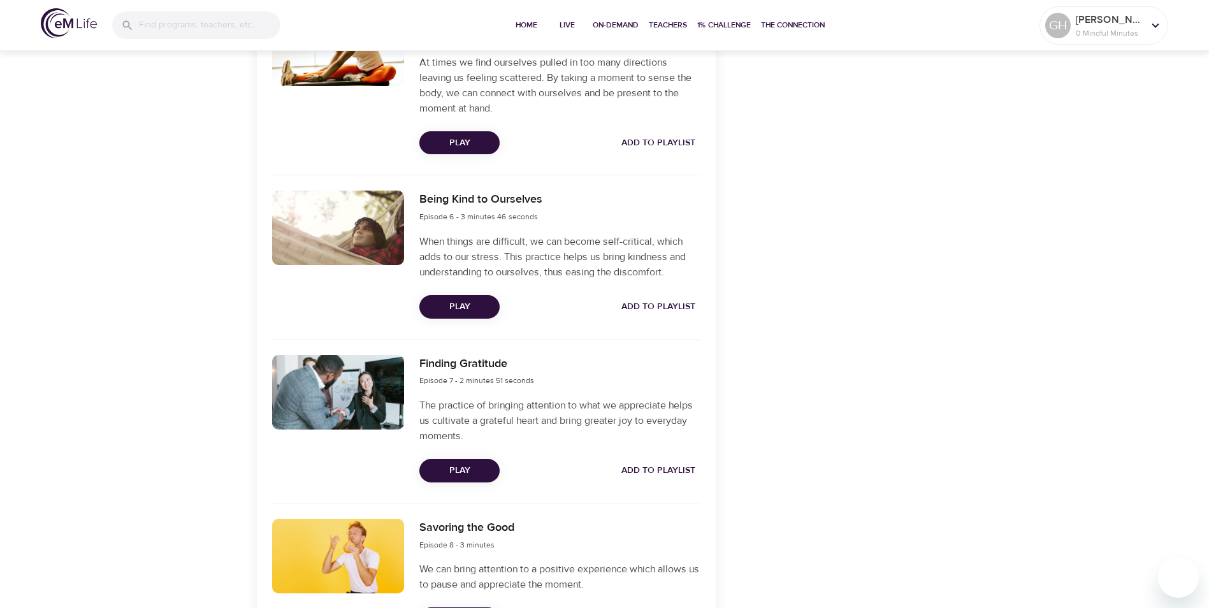
click at [456, 472] on span "Play" at bounding box center [460, 471] width 60 height 16
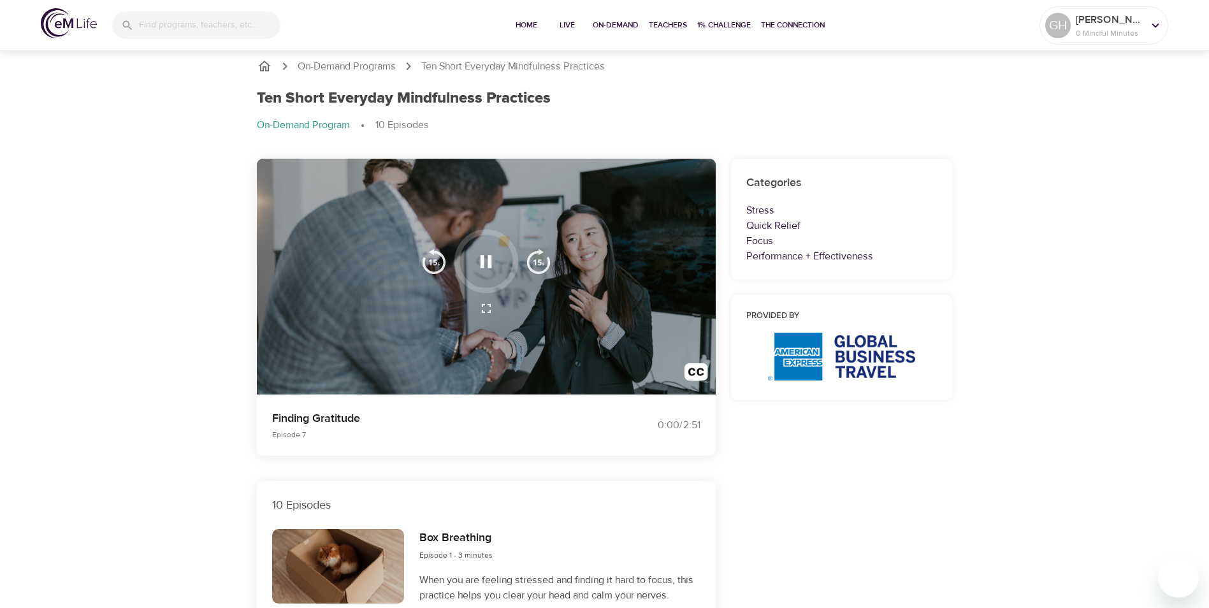
scroll to position [0, 0]
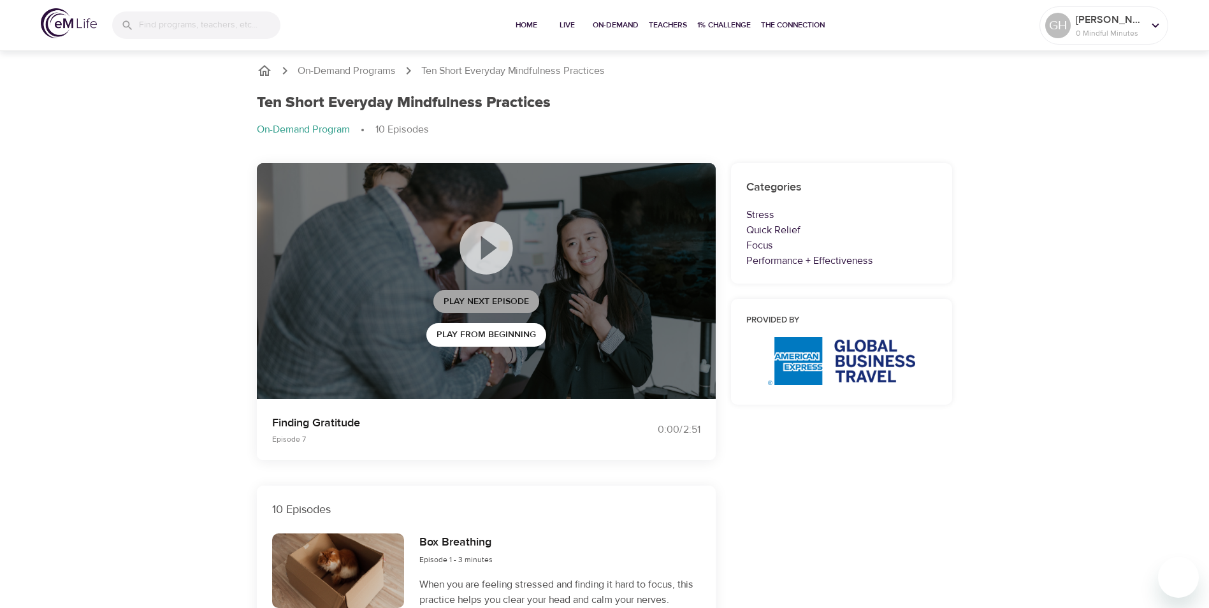
click at [477, 300] on span "Play Next Episode" at bounding box center [486, 302] width 85 height 16
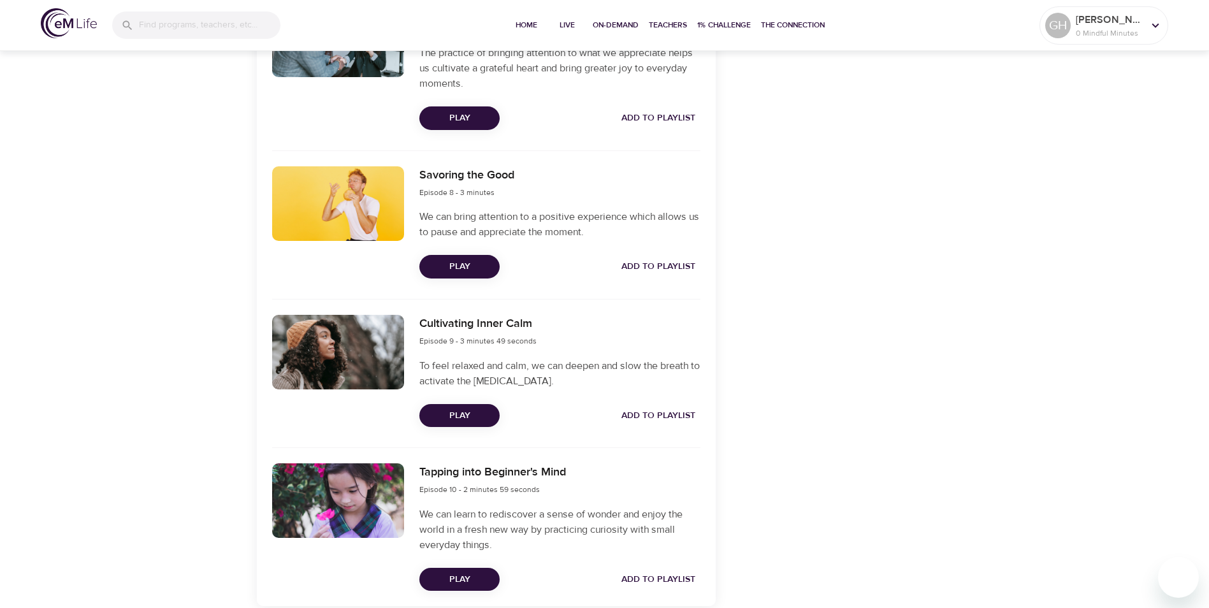
scroll to position [1530, 0]
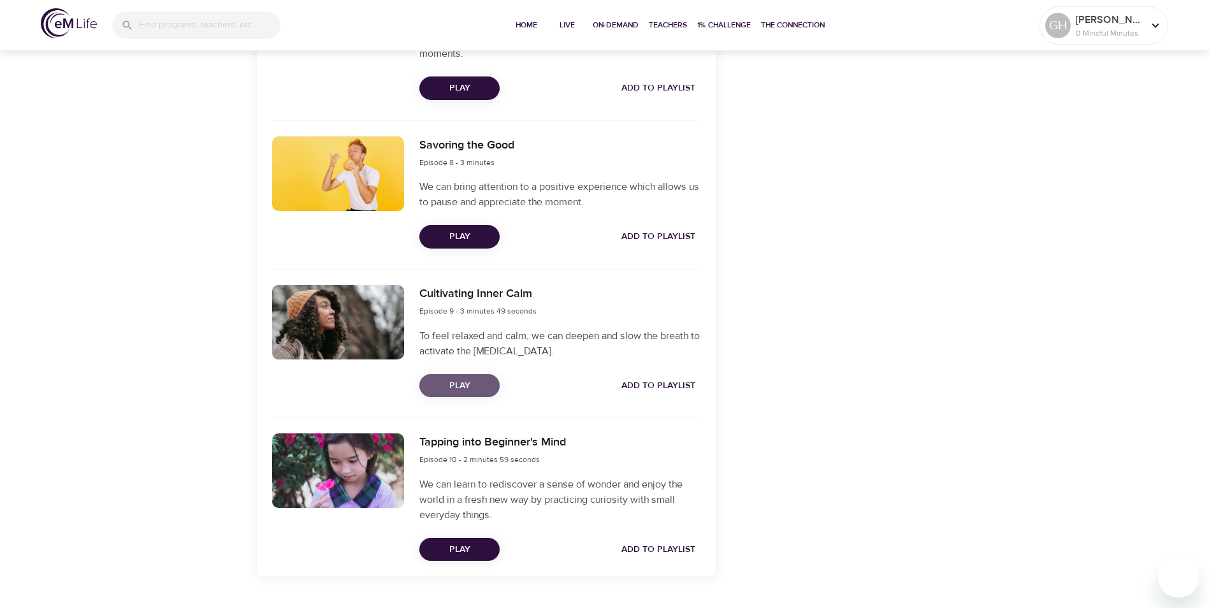
click at [454, 389] on span "Play" at bounding box center [460, 386] width 60 height 16
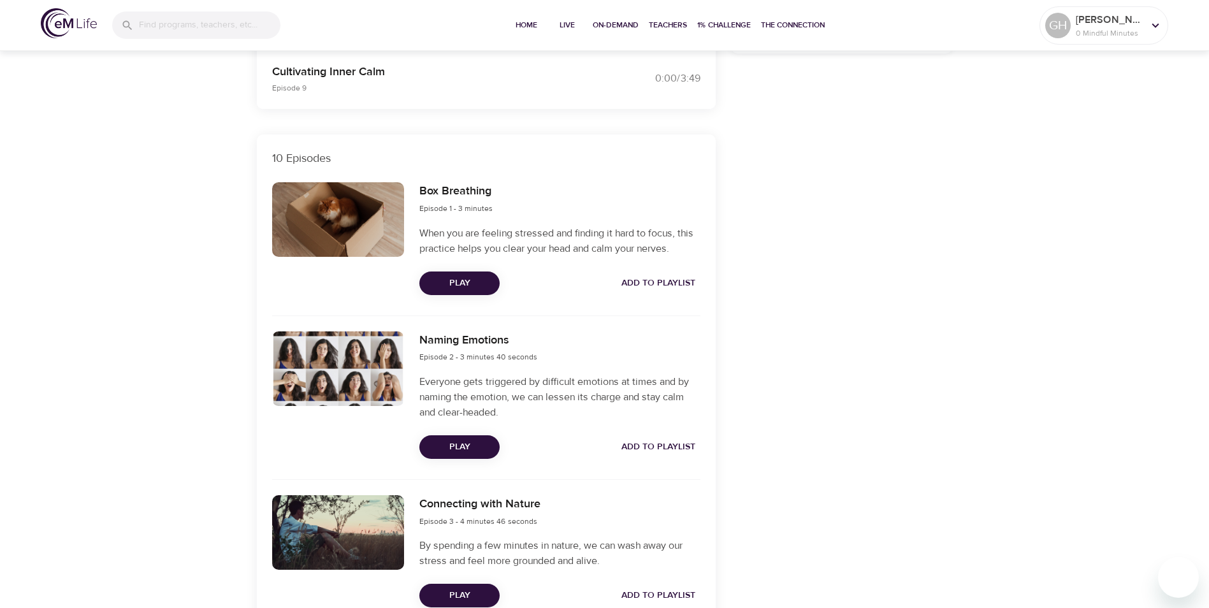
scroll to position [0, 0]
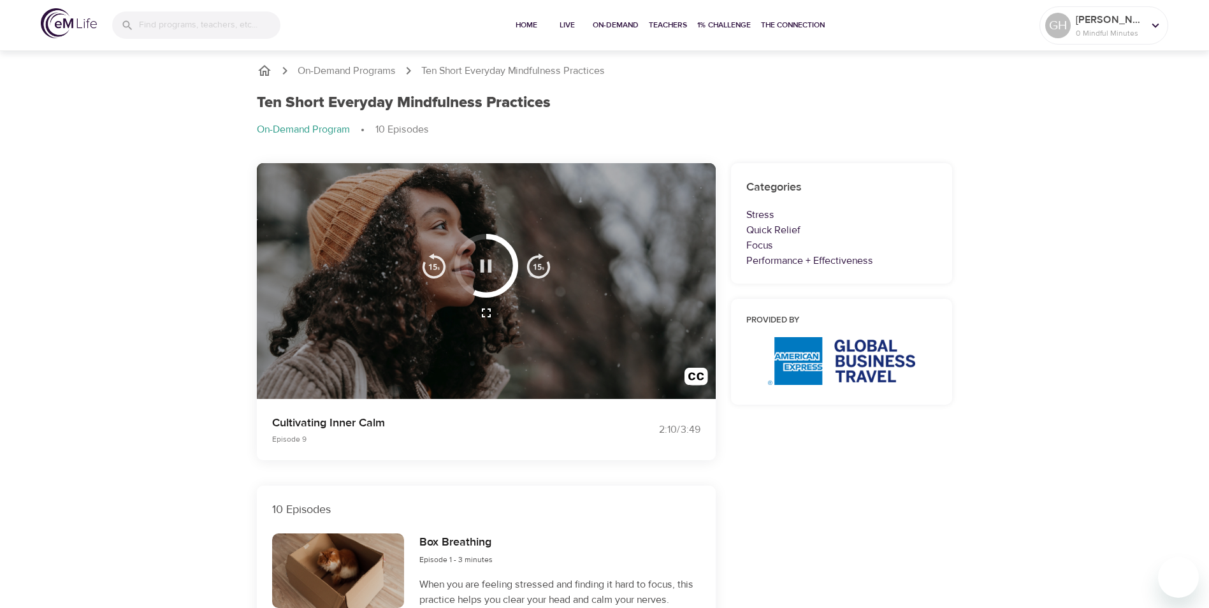
click at [486, 261] on icon "button" at bounding box center [486, 266] width 22 height 22
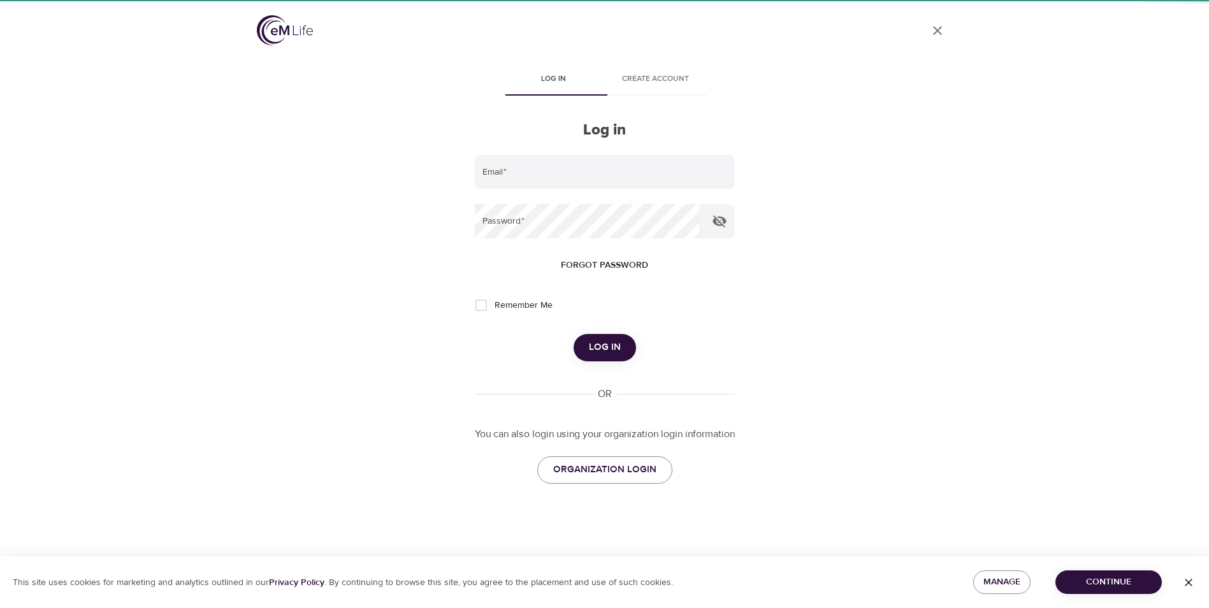
type input "[PERSON_NAME][EMAIL_ADDRESS][PERSON_NAME][DOMAIN_NAME]"
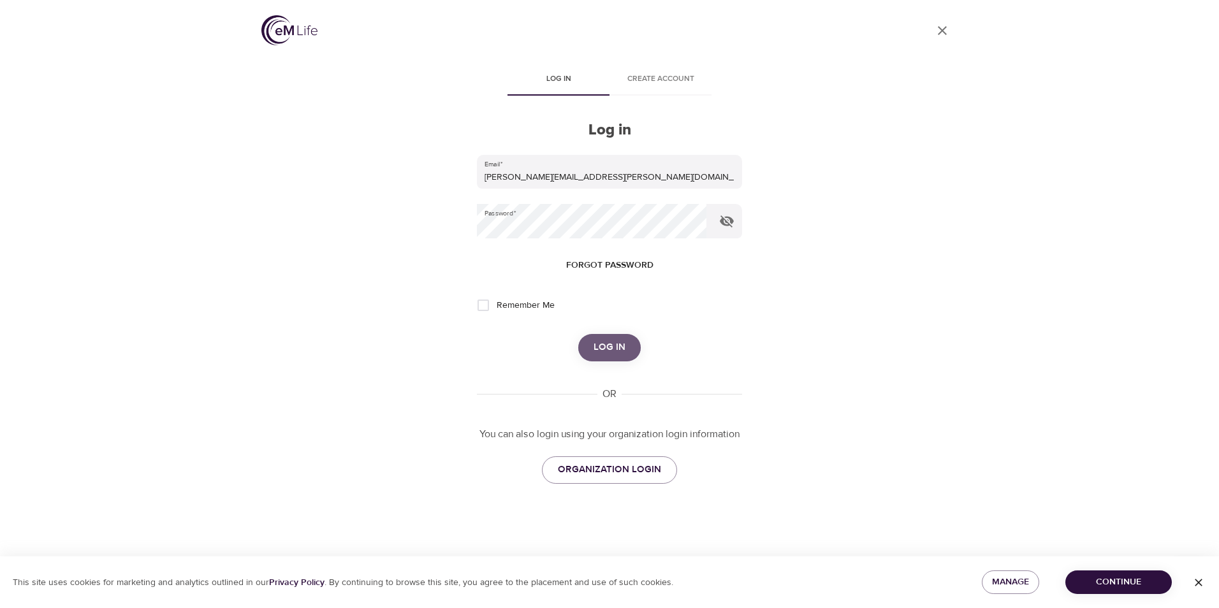
click at [612, 348] on span "Log in" at bounding box center [609, 347] width 32 height 17
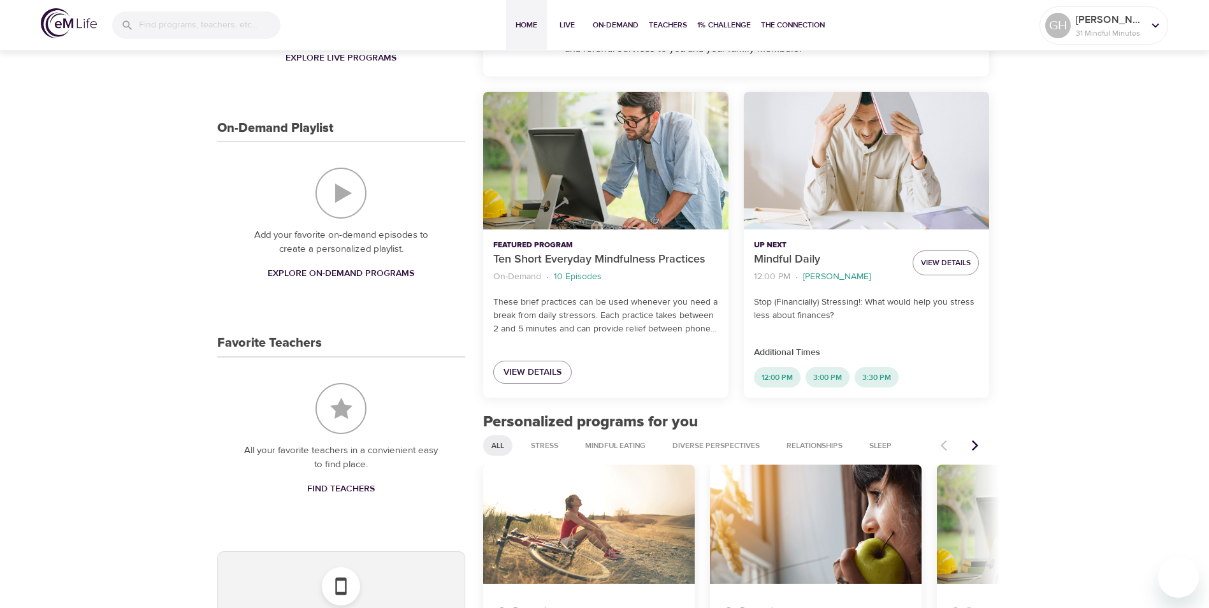
scroll to position [255, 0]
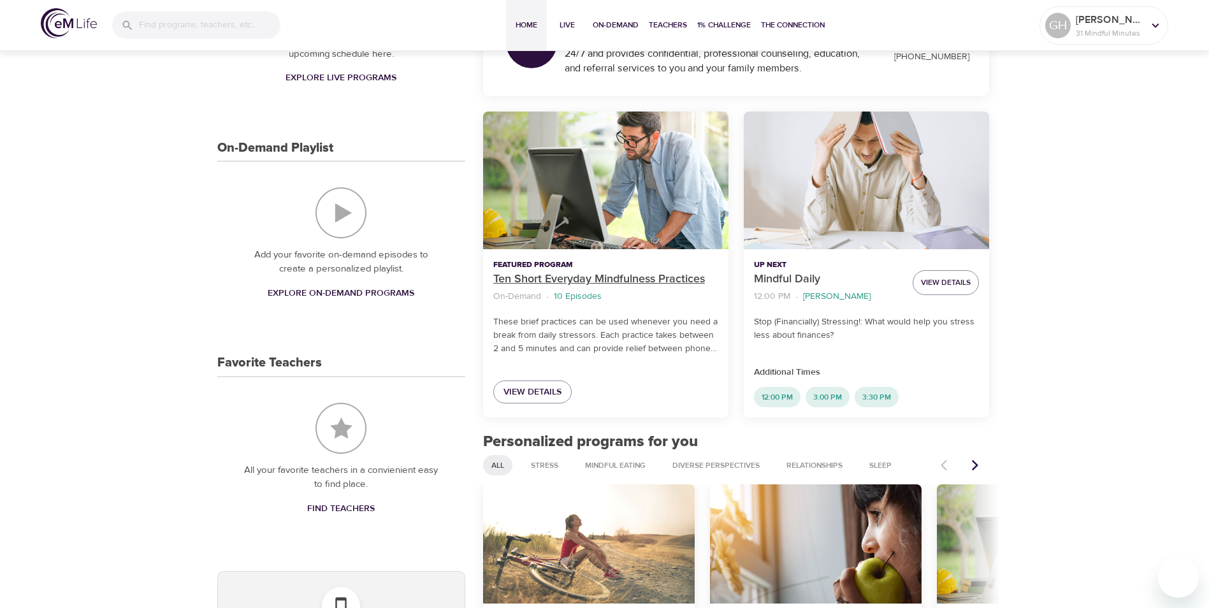
click at [553, 280] on p "Ten Short Everyday Mindfulness Practices" at bounding box center [605, 279] width 225 height 17
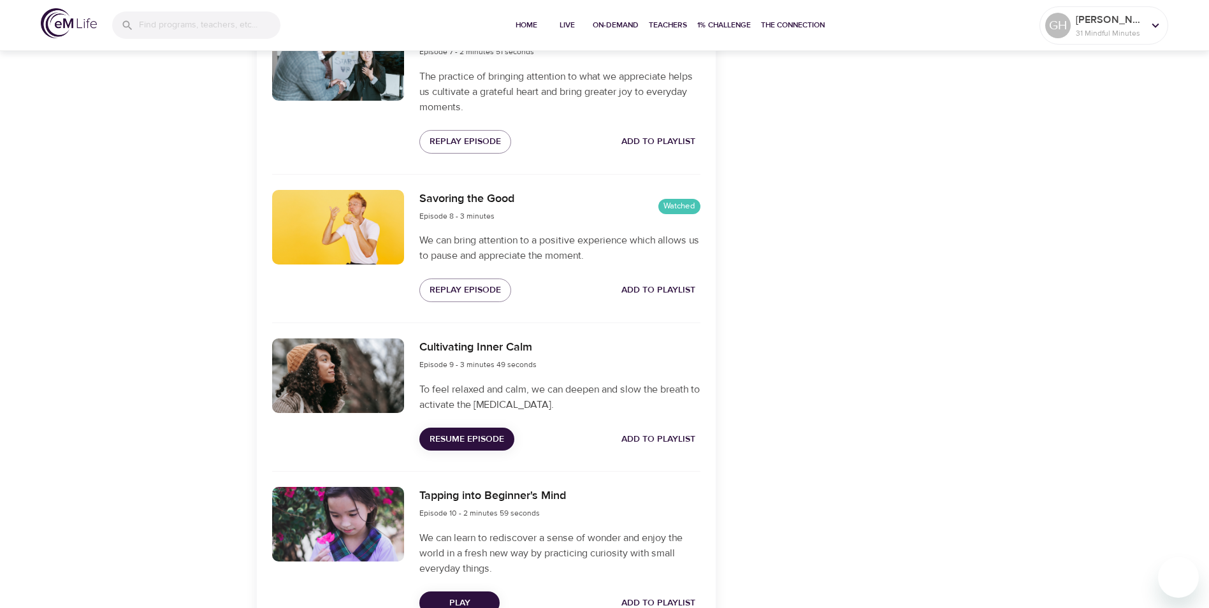
scroll to position [1562, 0]
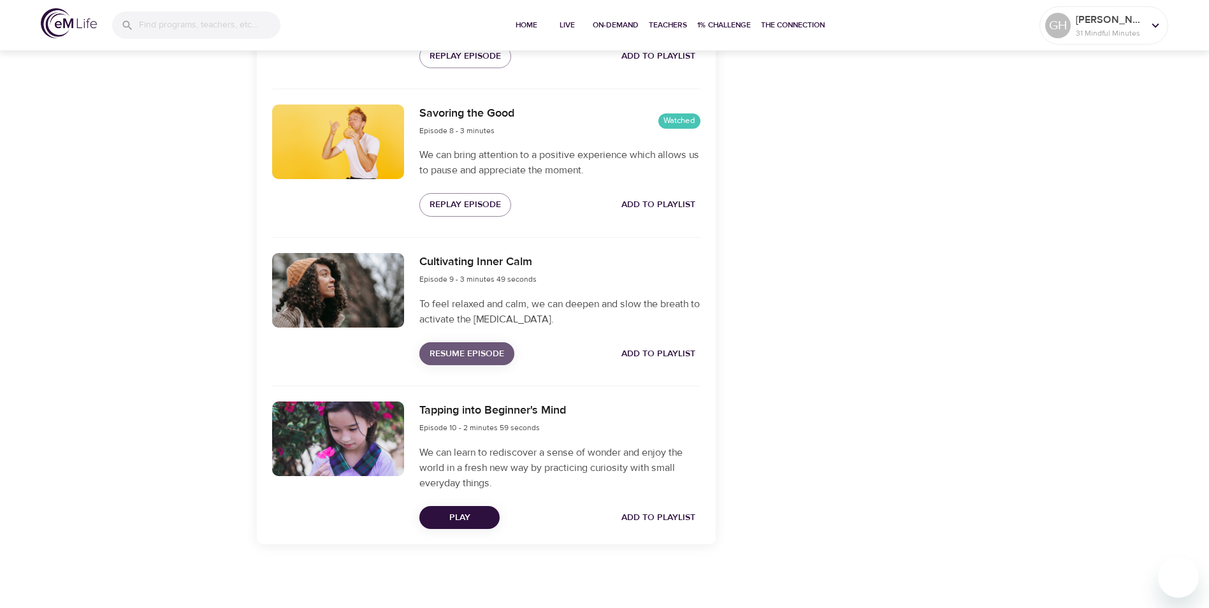
click at [475, 354] on span "Resume Episode" at bounding box center [467, 354] width 75 height 16
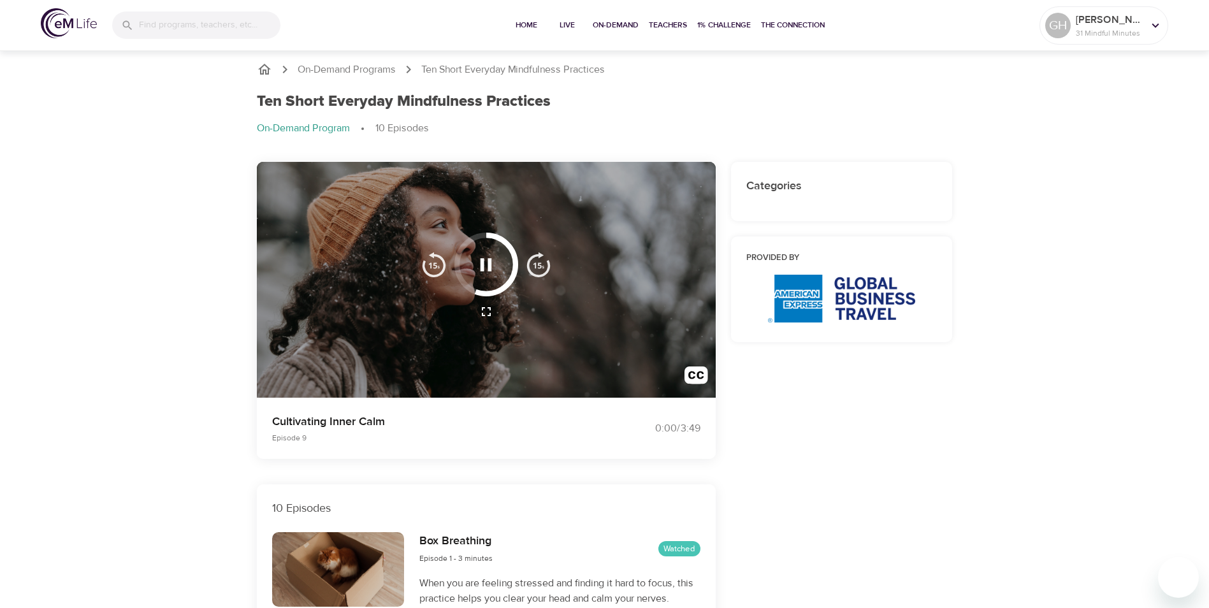
scroll to position [0, 0]
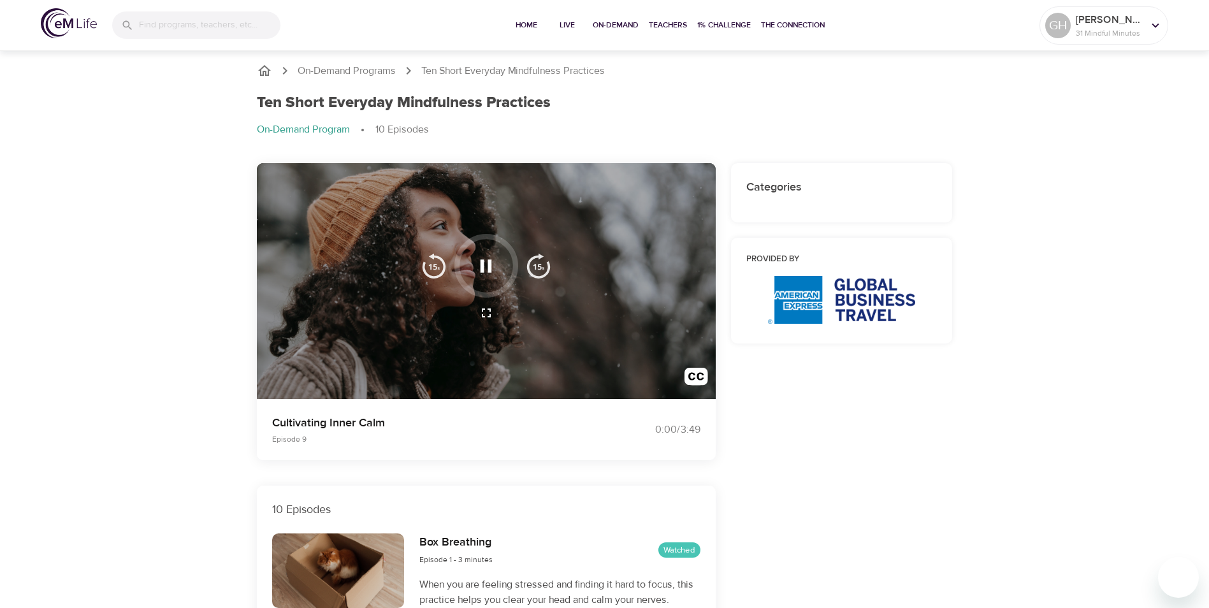
click at [488, 268] on icon "button" at bounding box center [486, 265] width 11 height 13
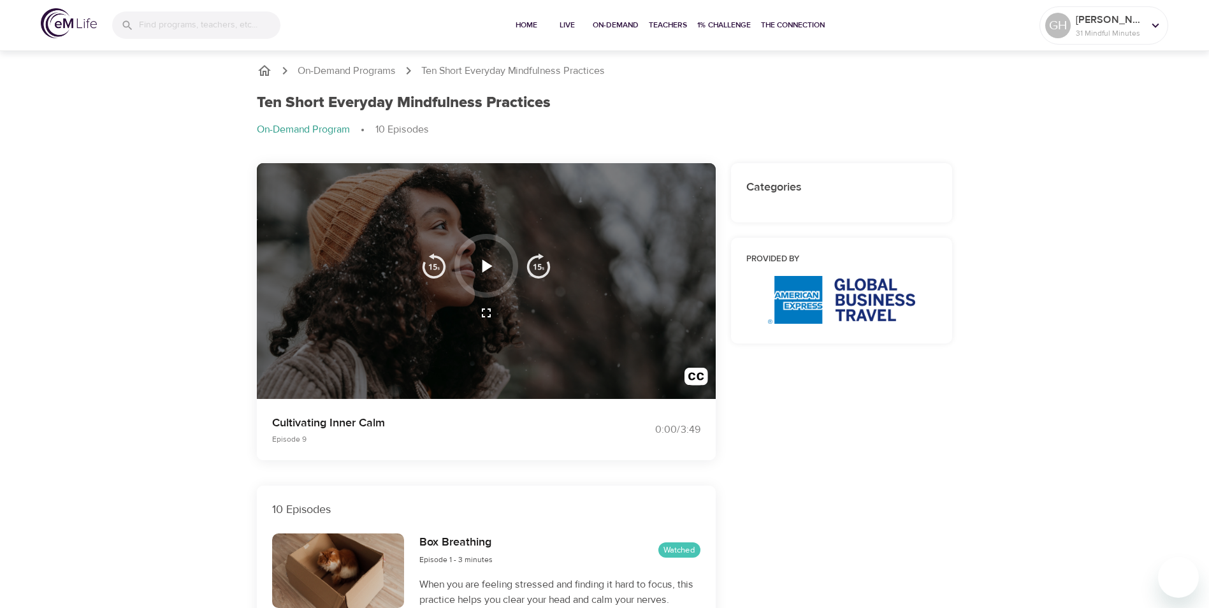
click at [486, 265] on icon "button" at bounding box center [488, 265] width 10 height 13
click at [487, 258] on span "Play Next Episode" at bounding box center [486, 265] width 85 height 16
